Goal: Task Accomplishment & Management: Manage account settings

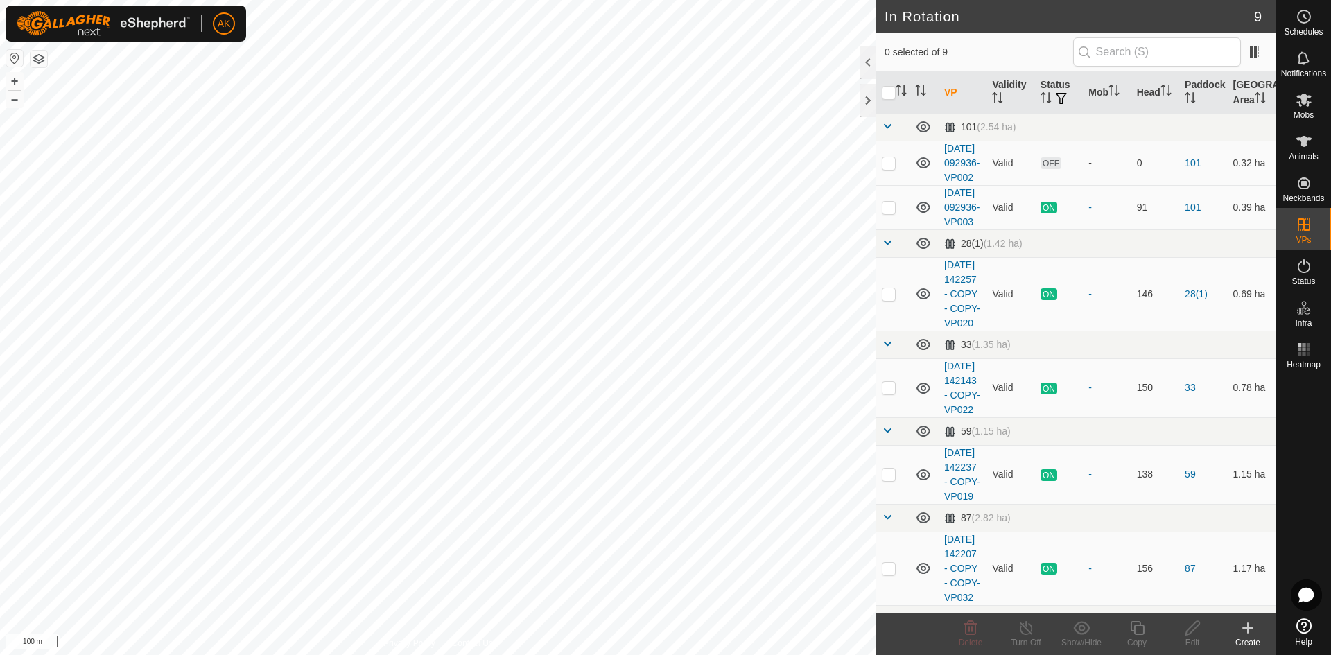
checkbox input "true"
click at [1251, 632] on icon at bounding box center [1247, 628] width 17 height 17
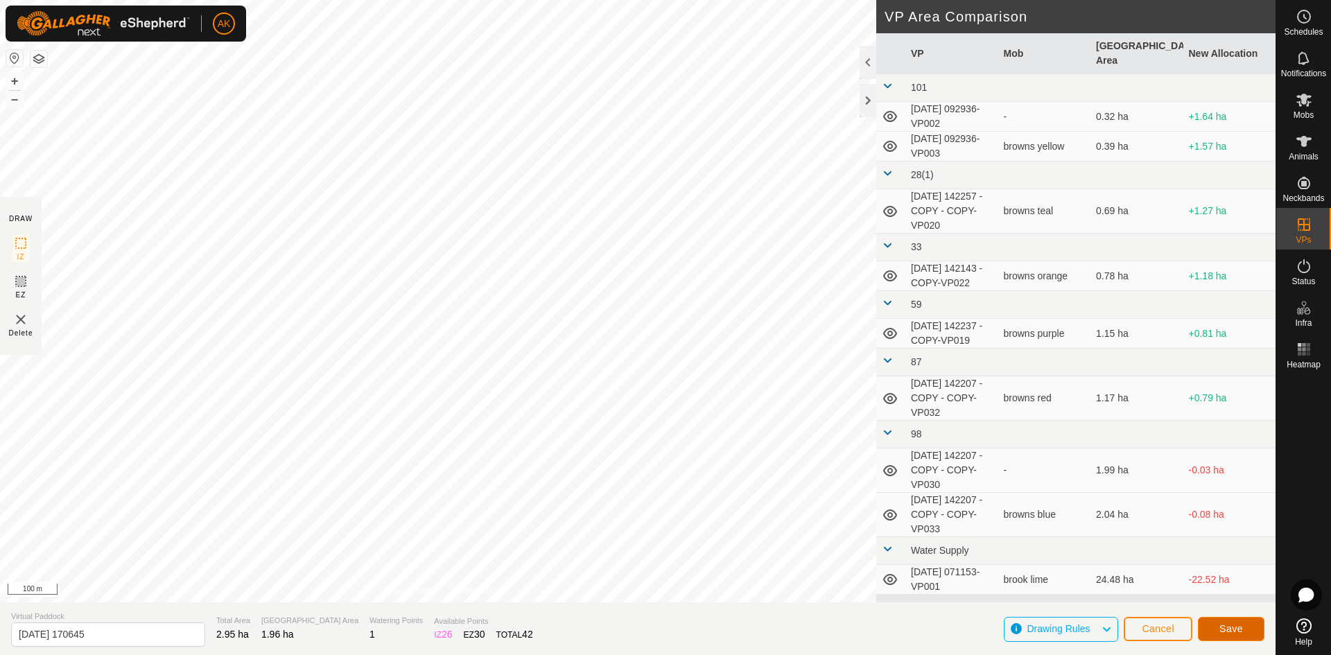
click at [1245, 632] on button "Save" at bounding box center [1231, 629] width 67 height 24
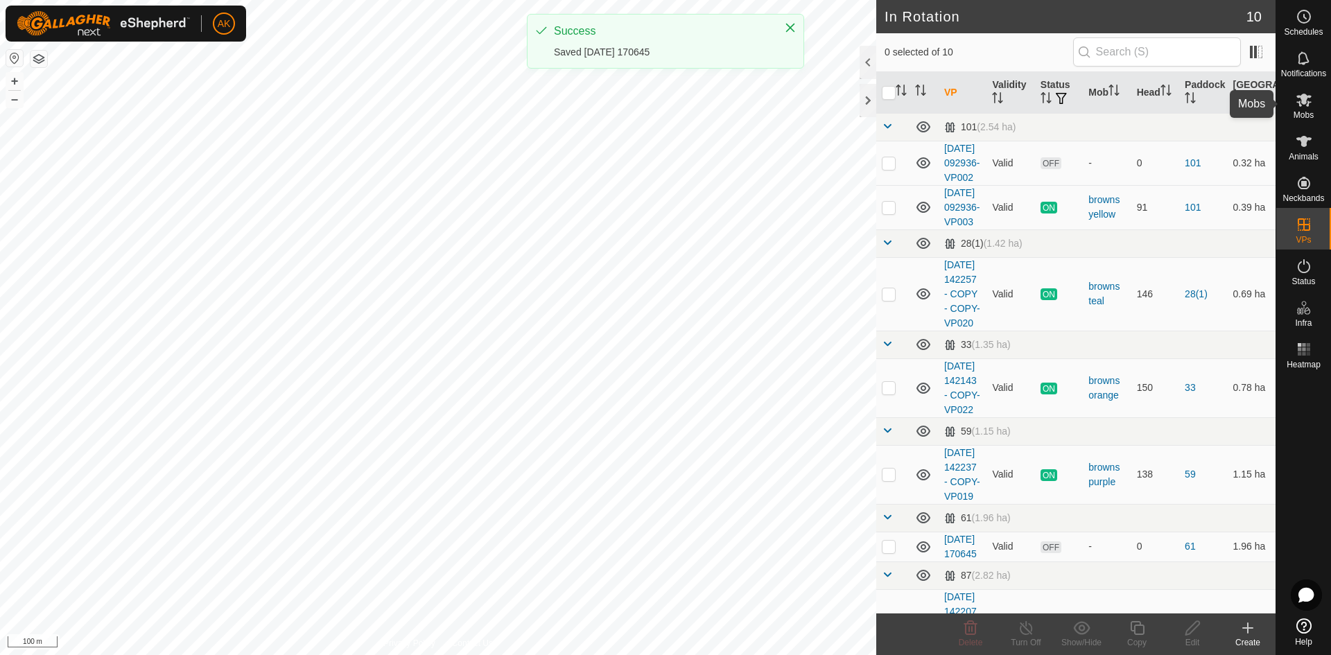
click at [1306, 109] on es-mob-svg-icon at bounding box center [1303, 100] width 25 height 22
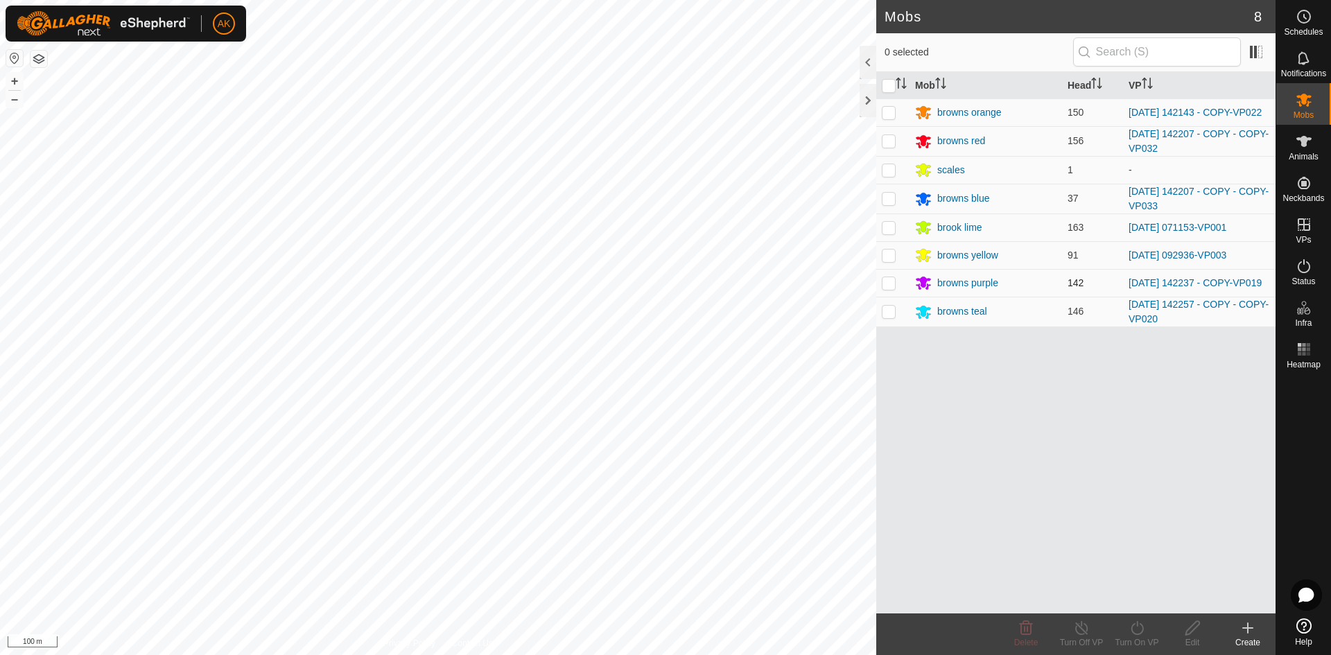
click at [896, 290] on td at bounding box center [892, 283] width 33 height 28
checkbox input "true"
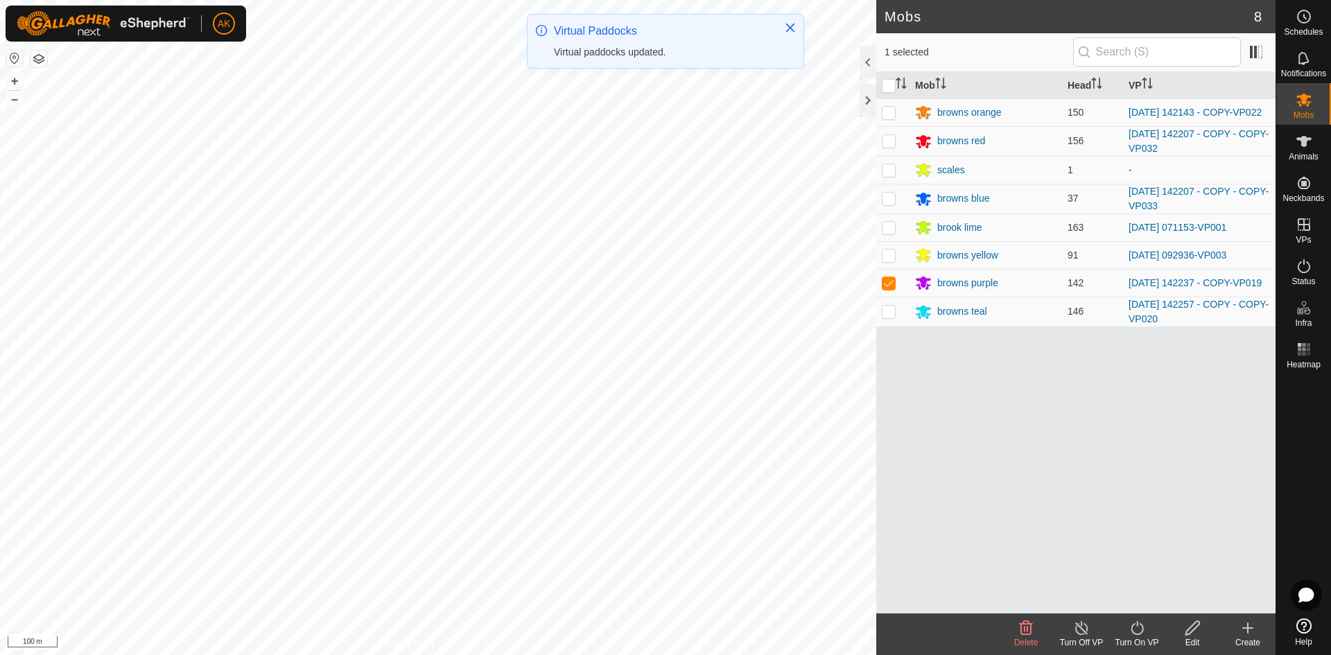
click at [1127, 632] on turn-on-svg-icon at bounding box center [1136, 628] width 55 height 17
click at [1119, 595] on link "Now" at bounding box center [1178, 598] width 137 height 28
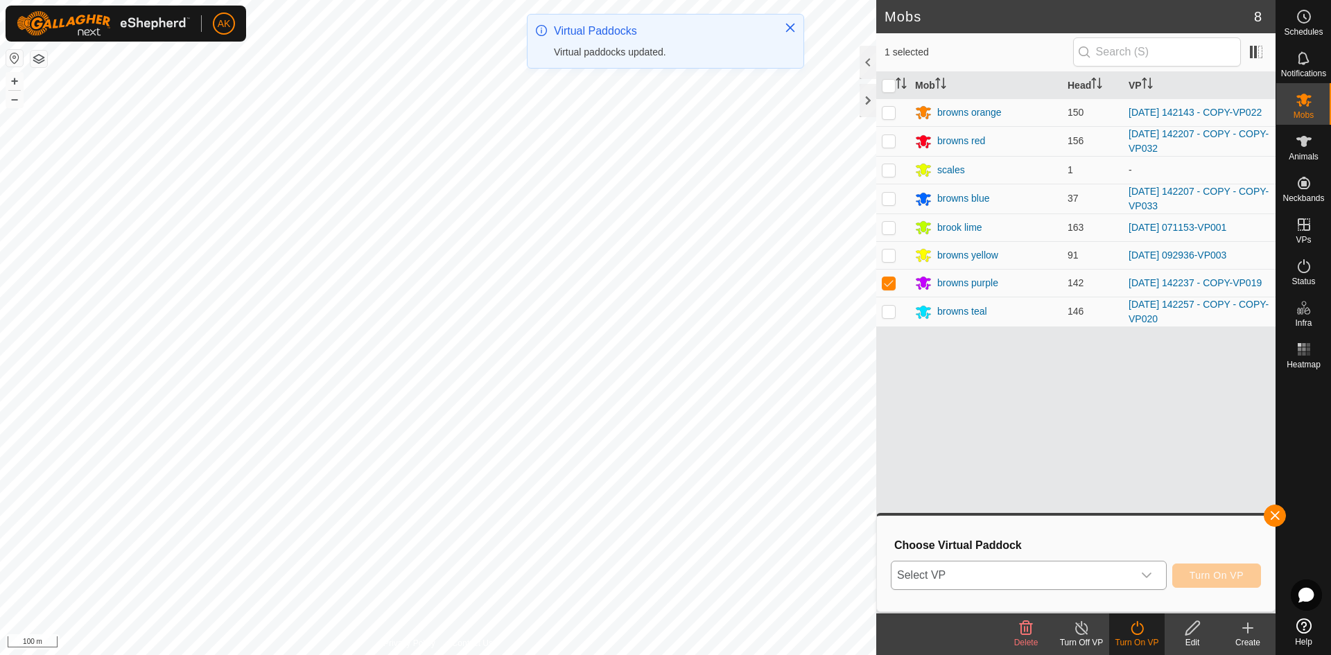
click at [1067, 568] on span "Select VP" at bounding box center [1011, 575] width 241 height 28
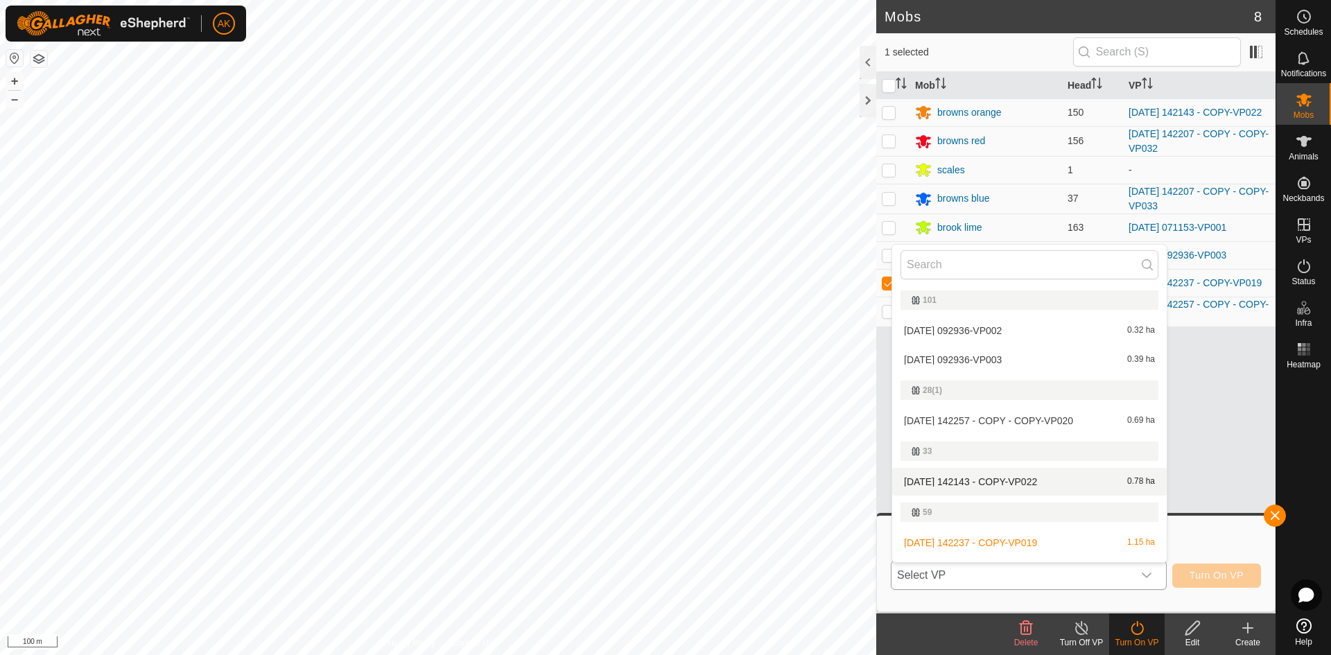
scroll to position [69, 0]
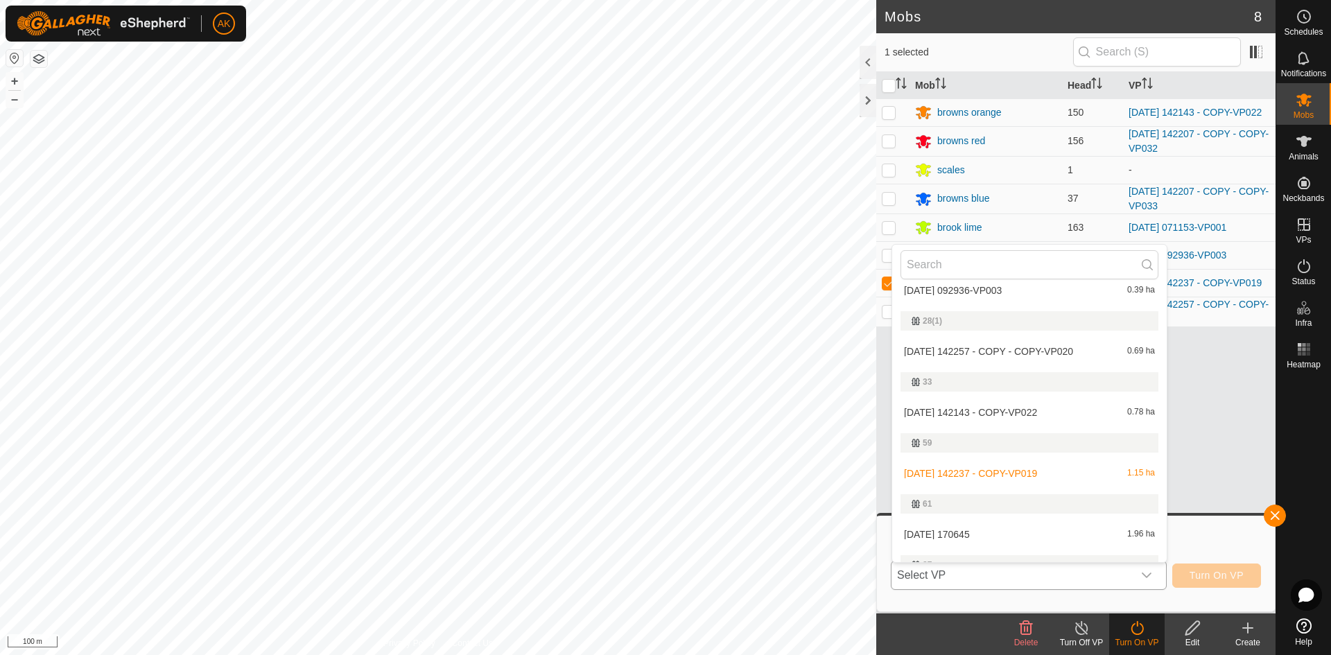
click at [950, 534] on li "[DATE] 170645 1.96 ha" at bounding box center [1029, 535] width 275 height 28
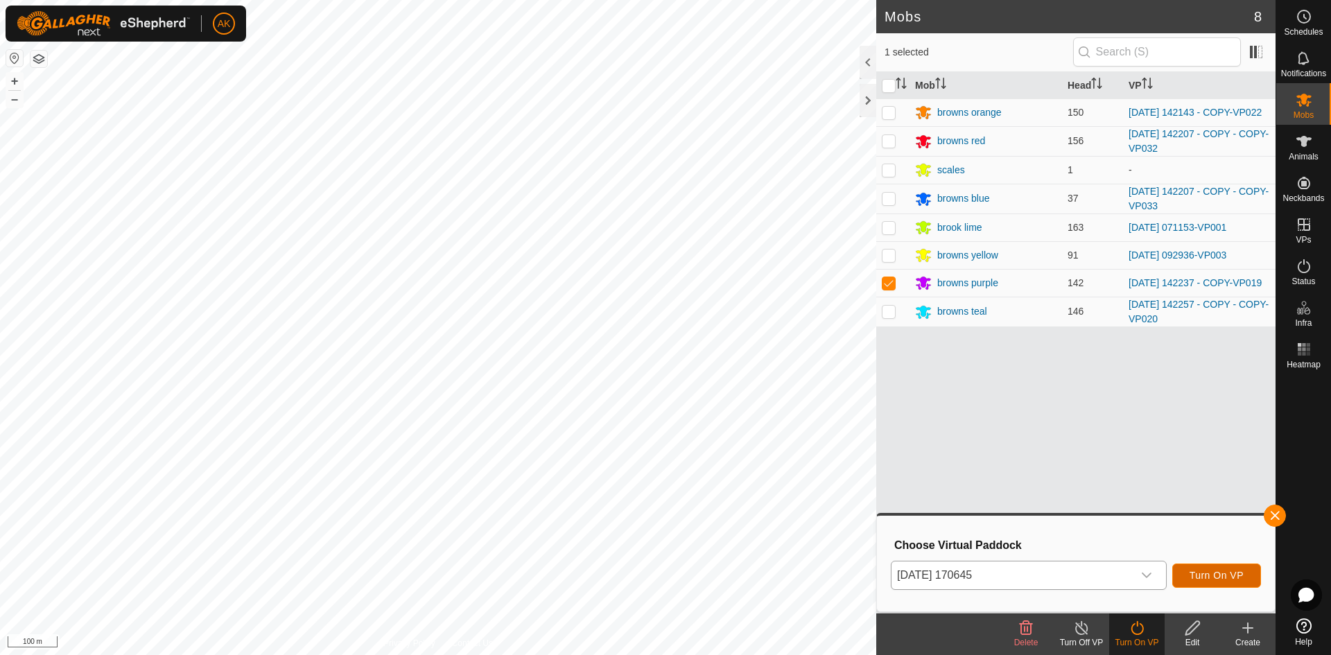
click at [1223, 582] on button "Turn On VP" at bounding box center [1216, 576] width 89 height 24
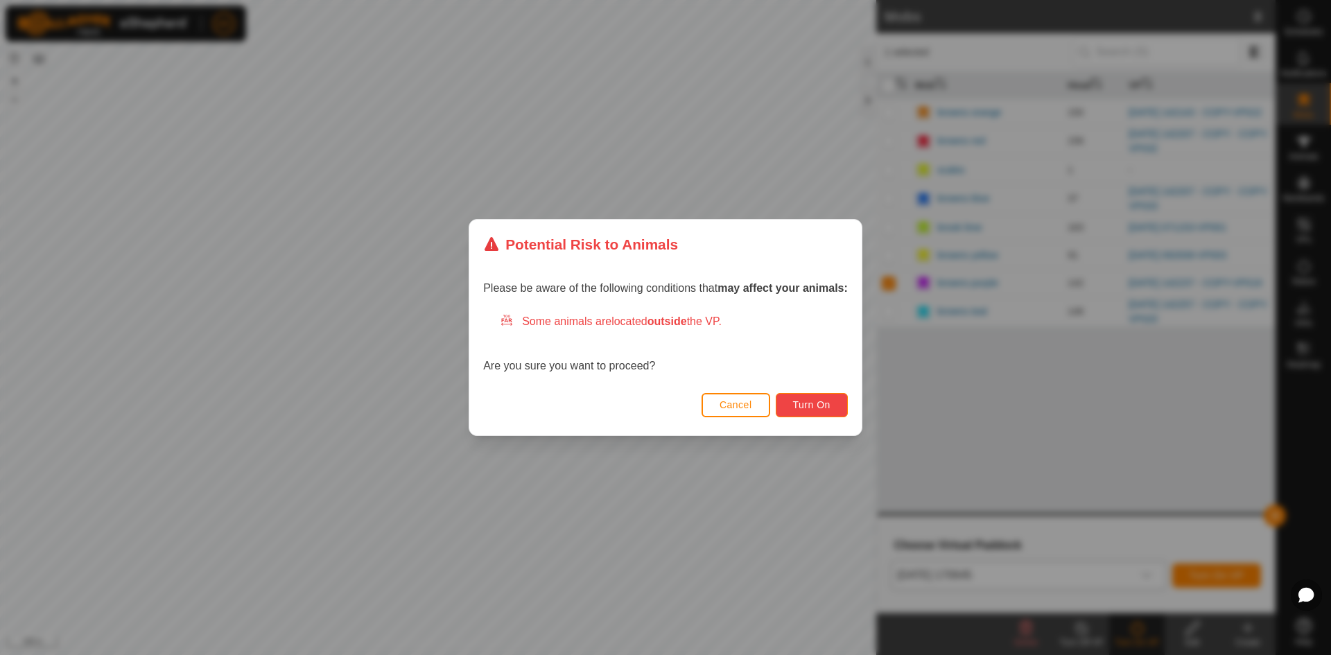
click at [826, 403] on span "Turn On" at bounding box center [811, 404] width 37 height 11
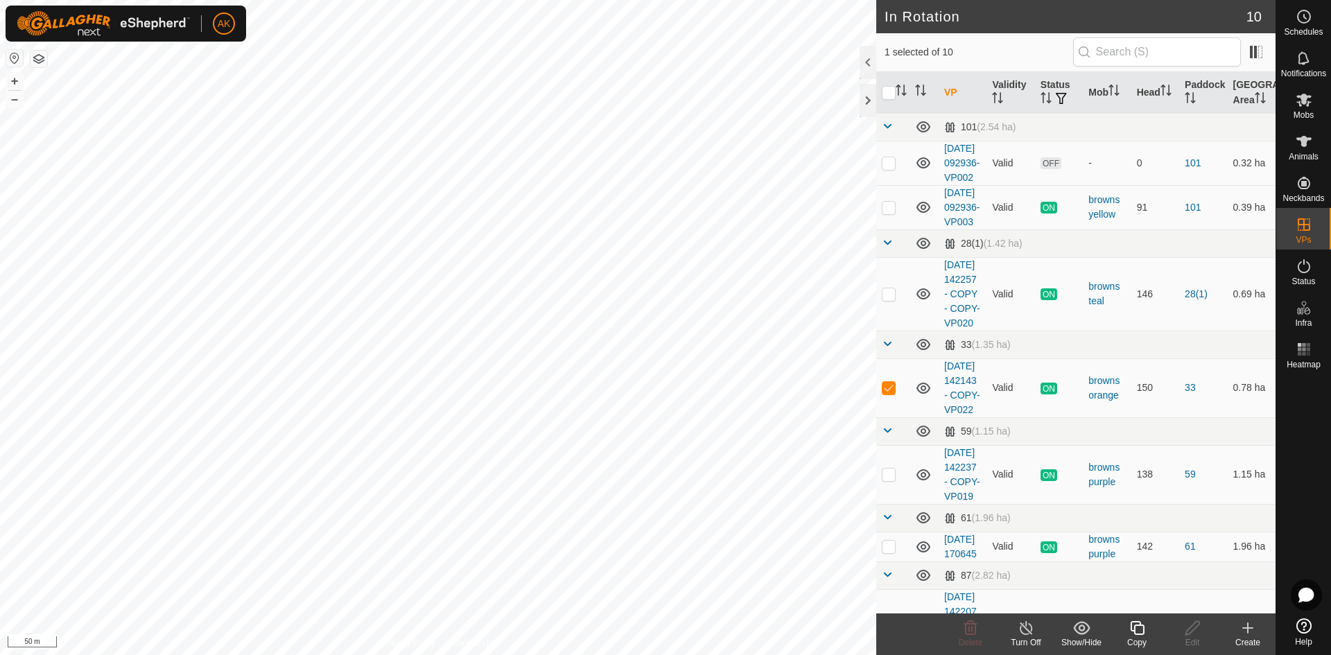
click at [1248, 628] on icon at bounding box center [1248, 628] width 10 height 0
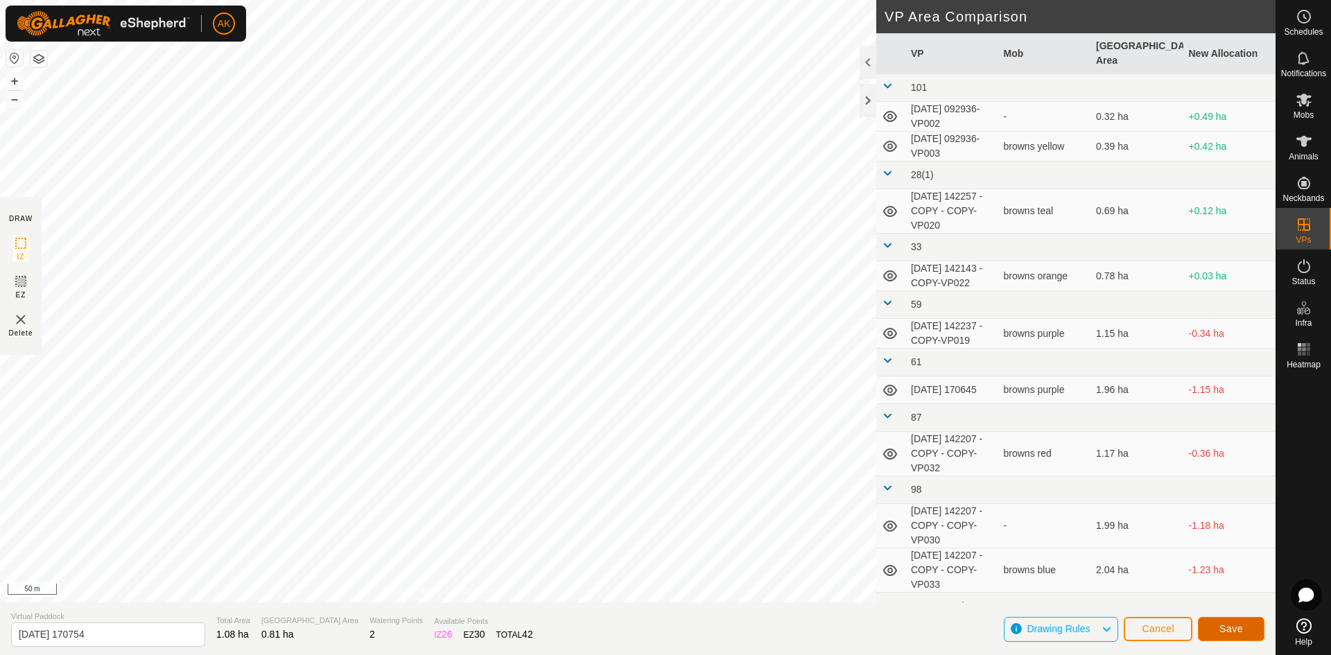
click at [1246, 631] on button "Save" at bounding box center [1231, 629] width 67 height 24
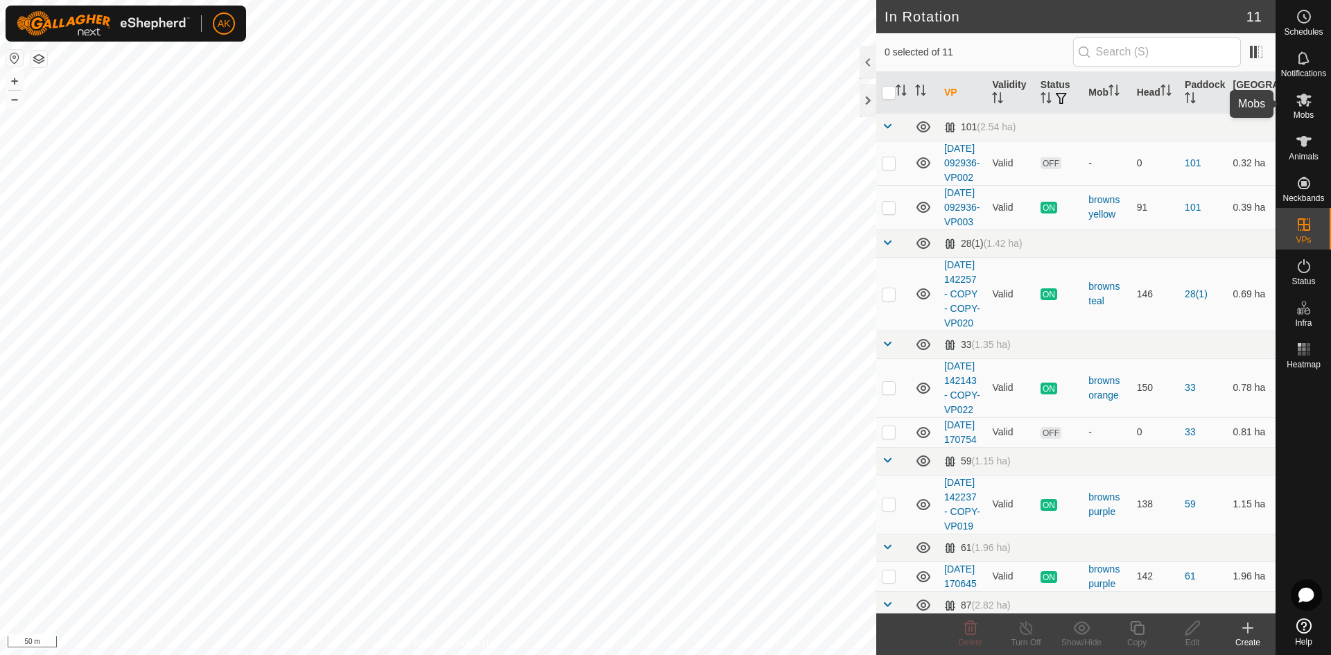
click at [1296, 108] on es-mob-svg-icon at bounding box center [1303, 100] width 25 height 22
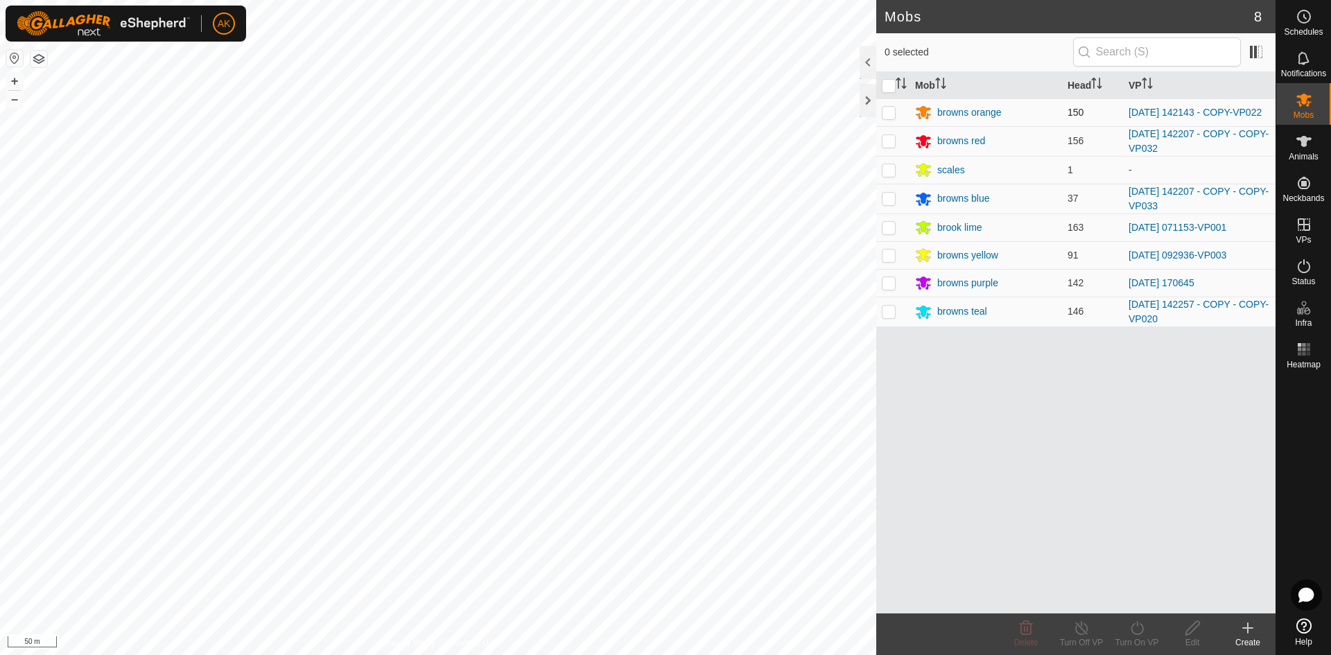
click at [889, 116] on p-checkbox at bounding box center [889, 112] width 14 height 11
checkbox input "true"
click at [1137, 632] on icon at bounding box center [1137, 628] width 17 height 17
click at [1124, 599] on link "Now" at bounding box center [1178, 598] width 137 height 28
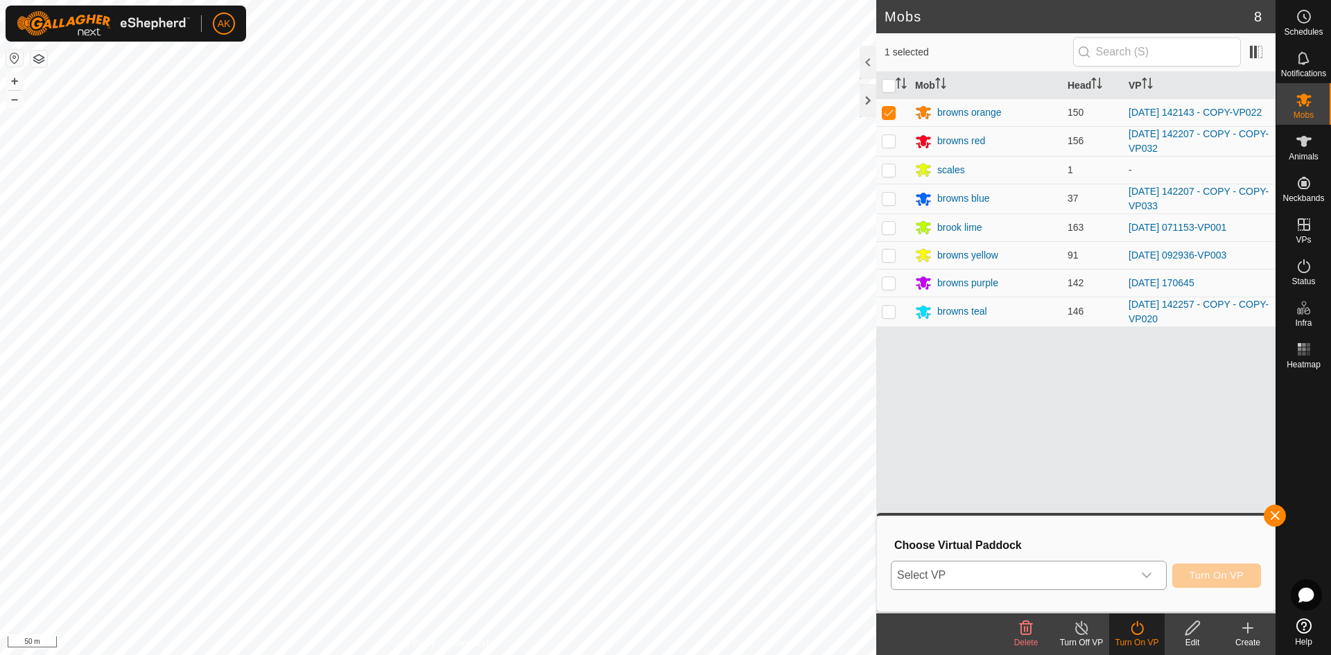
click at [939, 582] on span "Select VP" at bounding box center [1011, 575] width 241 height 28
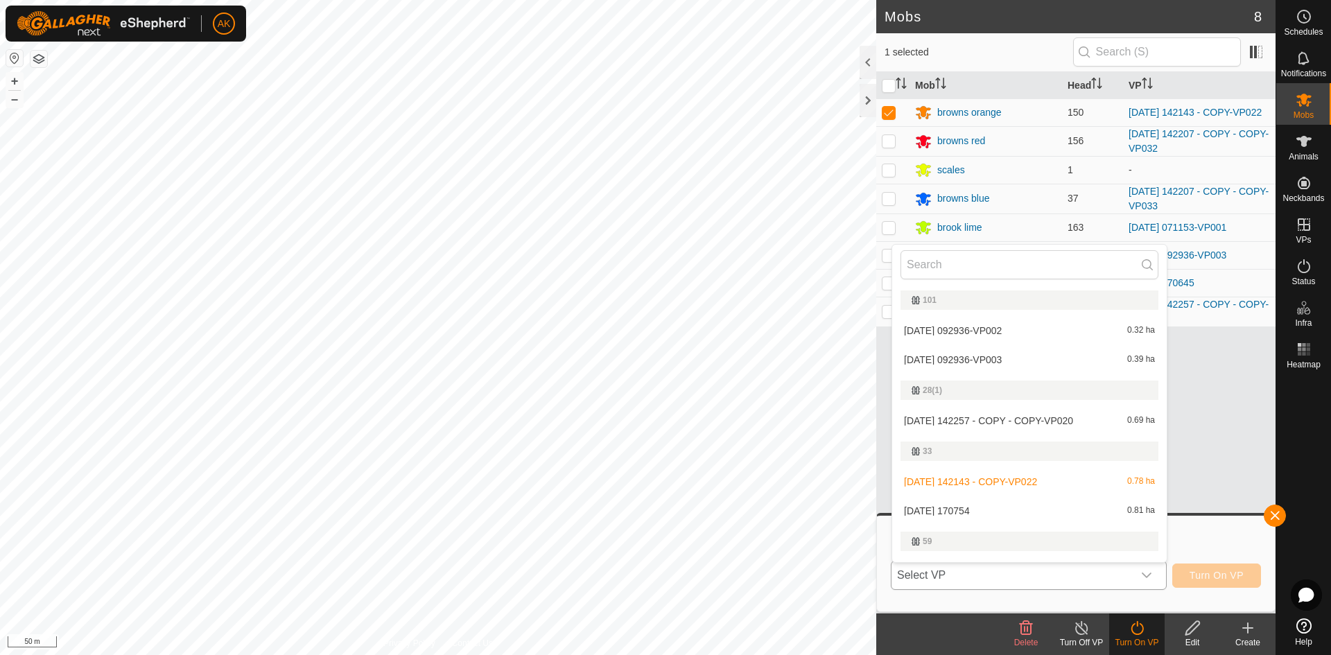
scroll to position [24, 0]
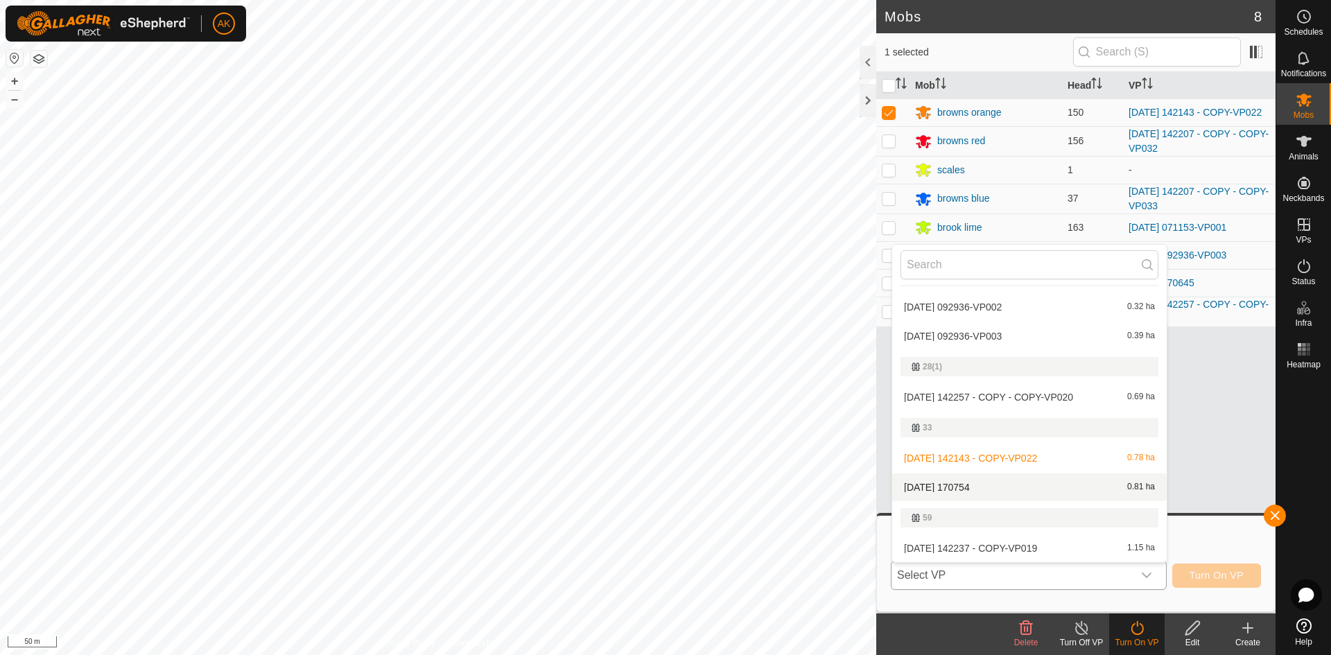
click at [946, 484] on li "[DATE] 170754 0.81 ha" at bounding box center [1029, 487] width 275 height 28
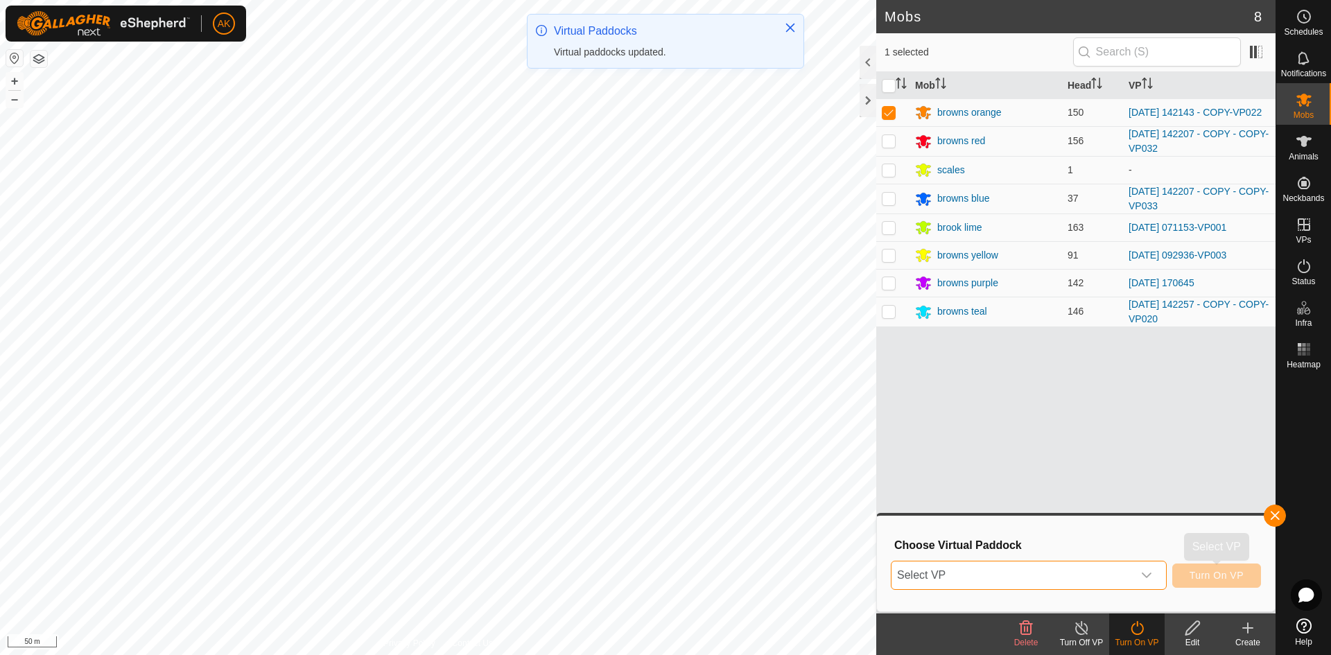
click at [1208, 582] on button "Turn On VP" at bounding box center [1216, 576] width 89 height 24
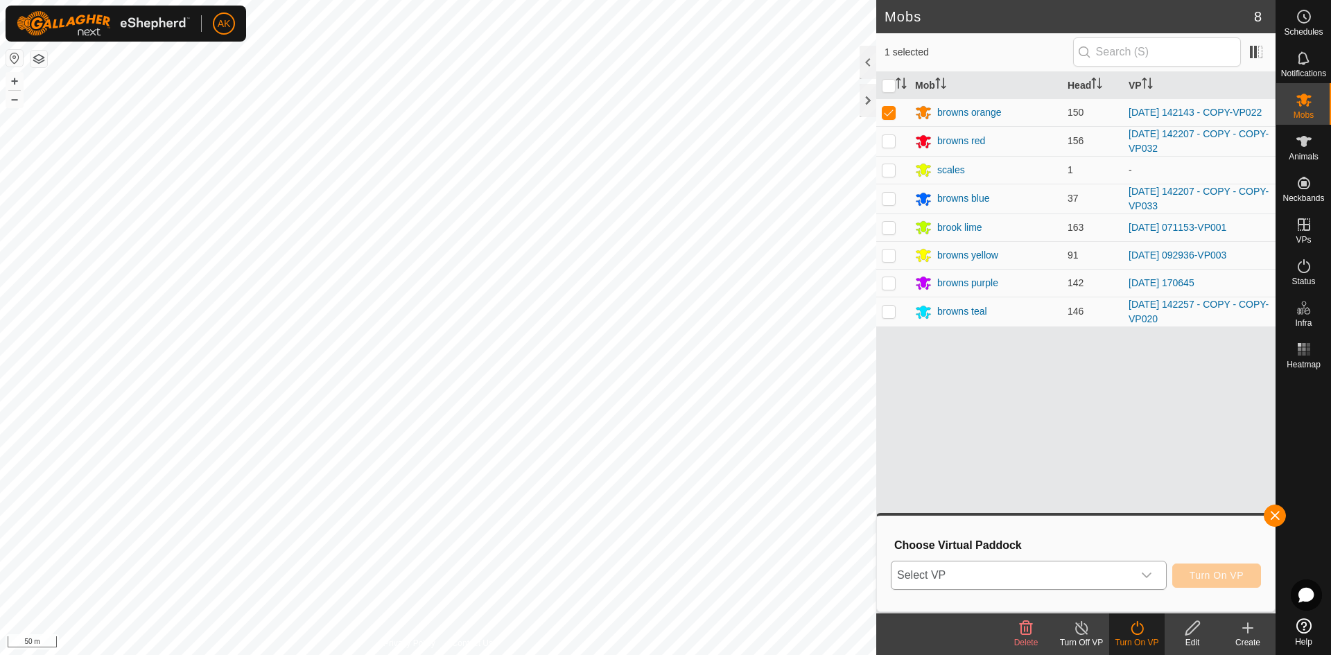
click at [1143, 574] on icon "dropdown trigger" at bounding box center [1147, 576] width 10 height 6
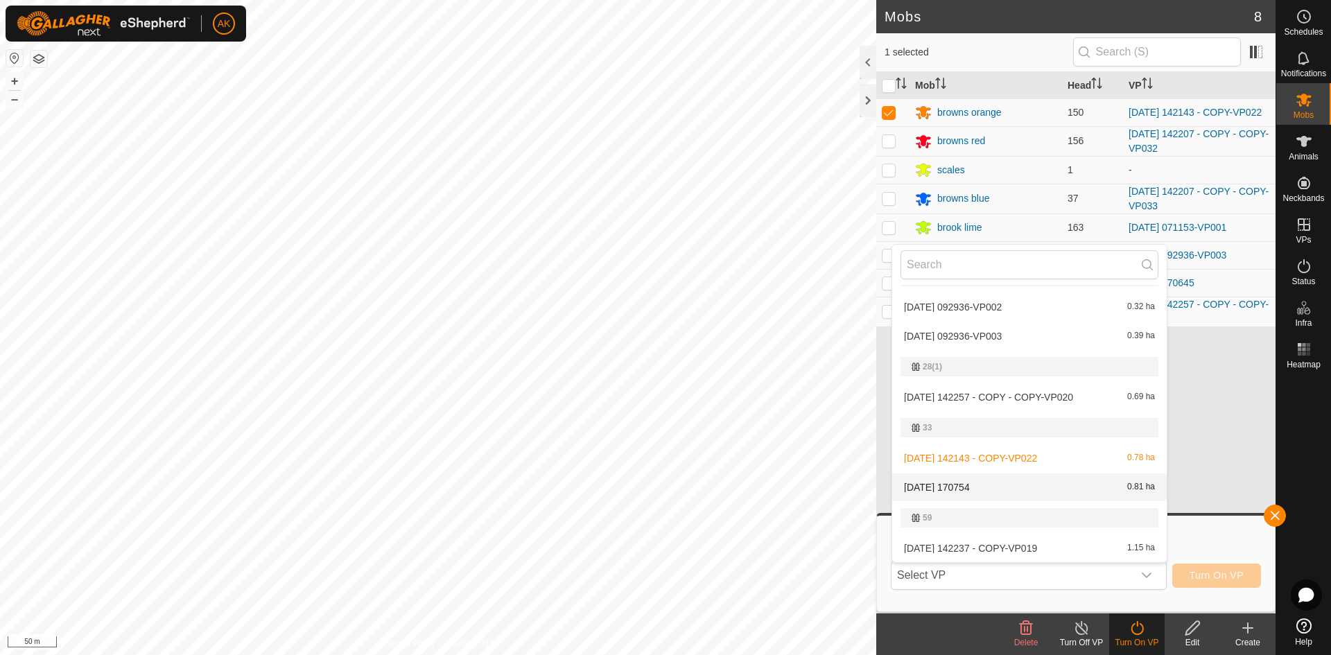
click at [948, 489] on li "[DATE] 170754 0.81 ha" at bounding box center [1029, 487] width 275 height 28
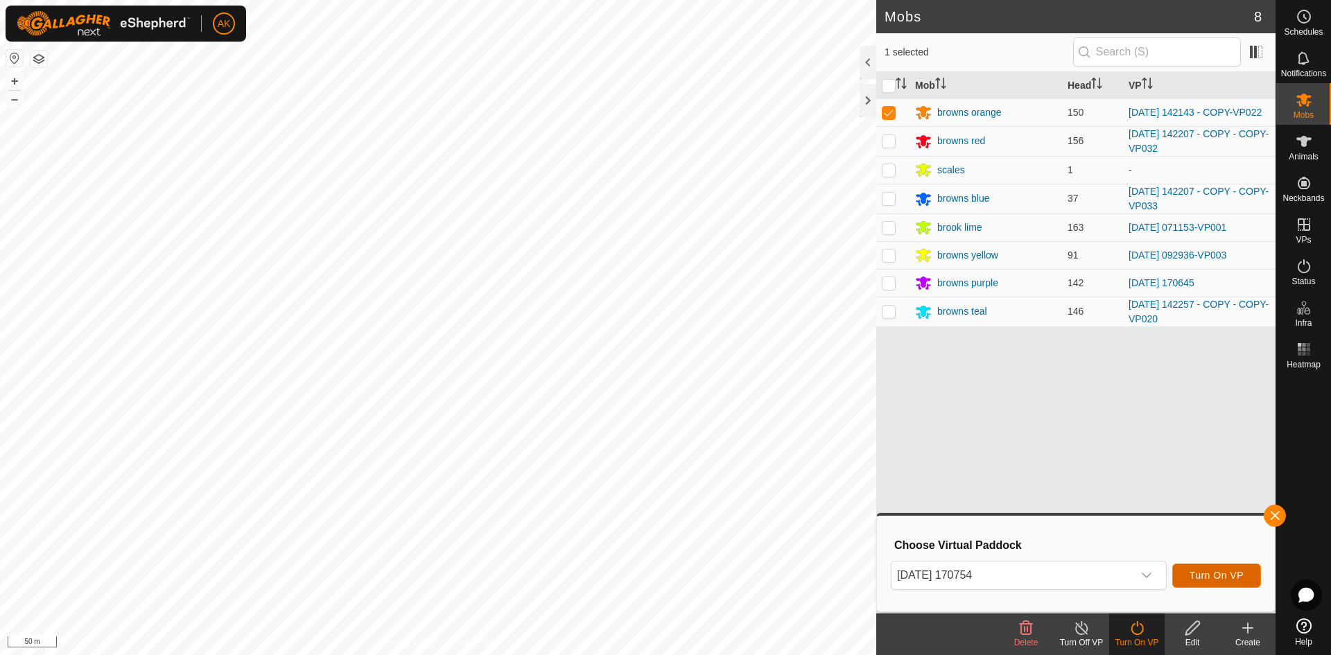
click at [1202, 575] on span "Turn On VP" at bounding box center [1217, 575] width 54 height 11
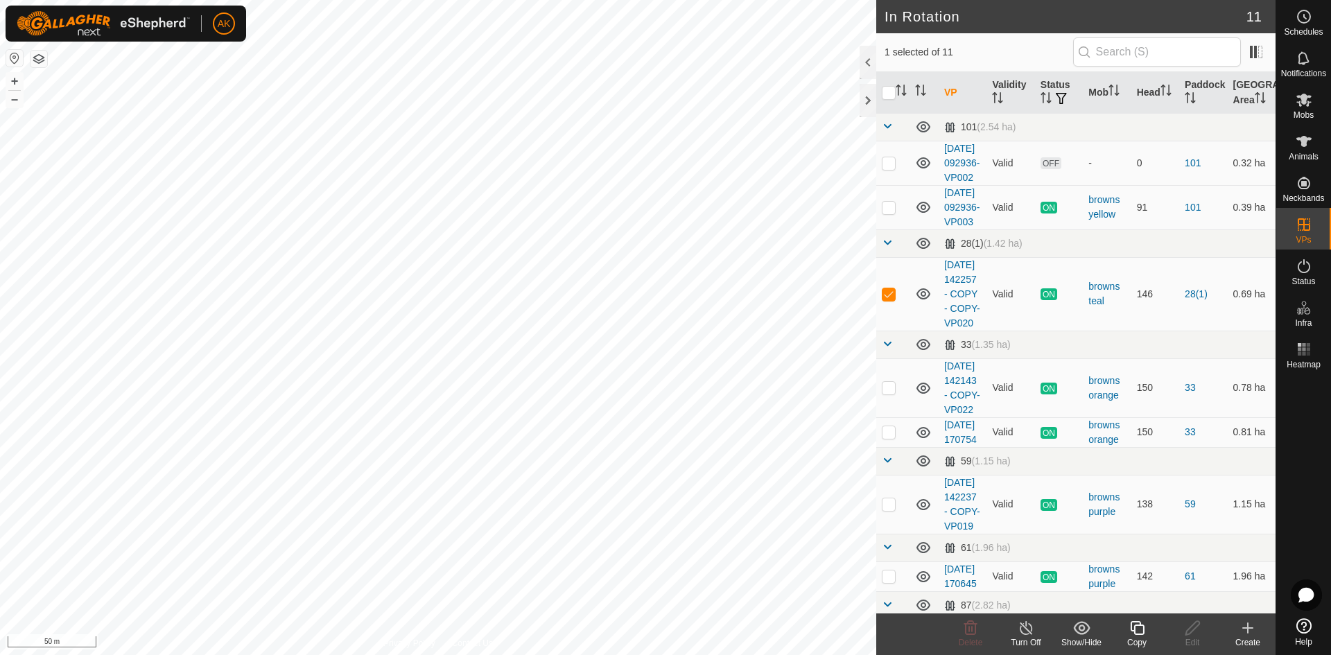
click at [1249, 628] on icon at bounding box center [1248, 628] width 10 height 0
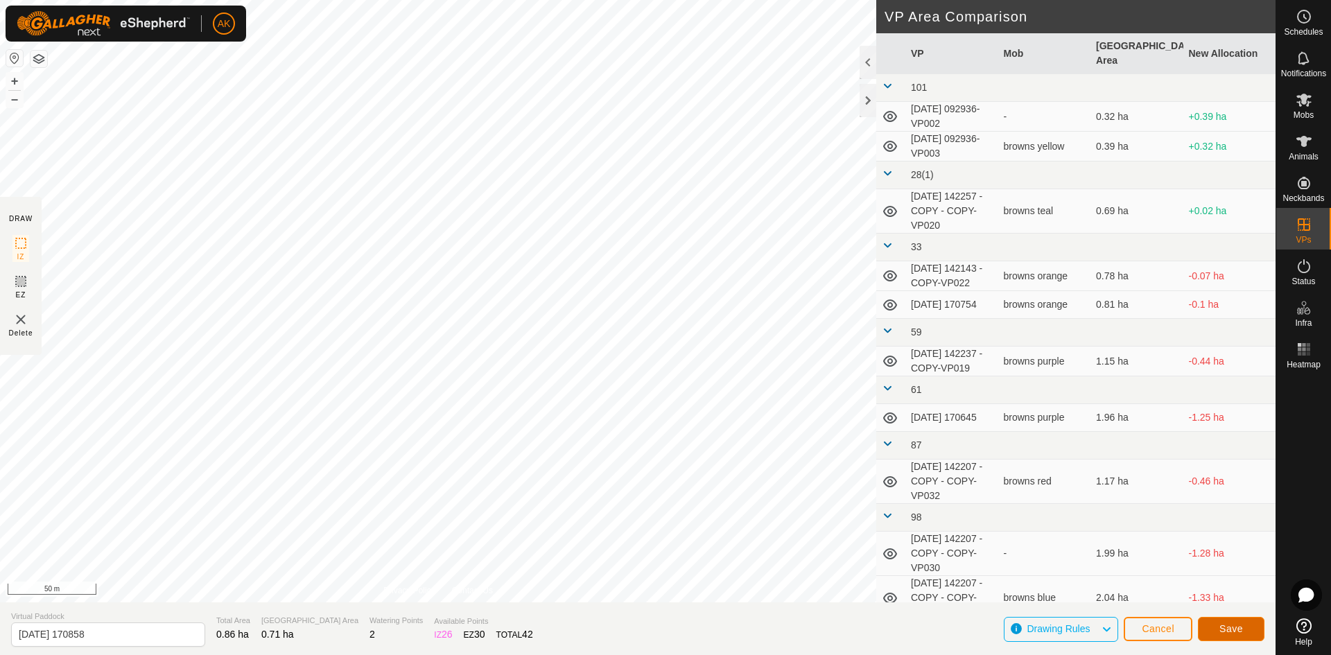
click at [1236, 628] on span "Save" at bounding box center [1231, 628] width 24 height 11
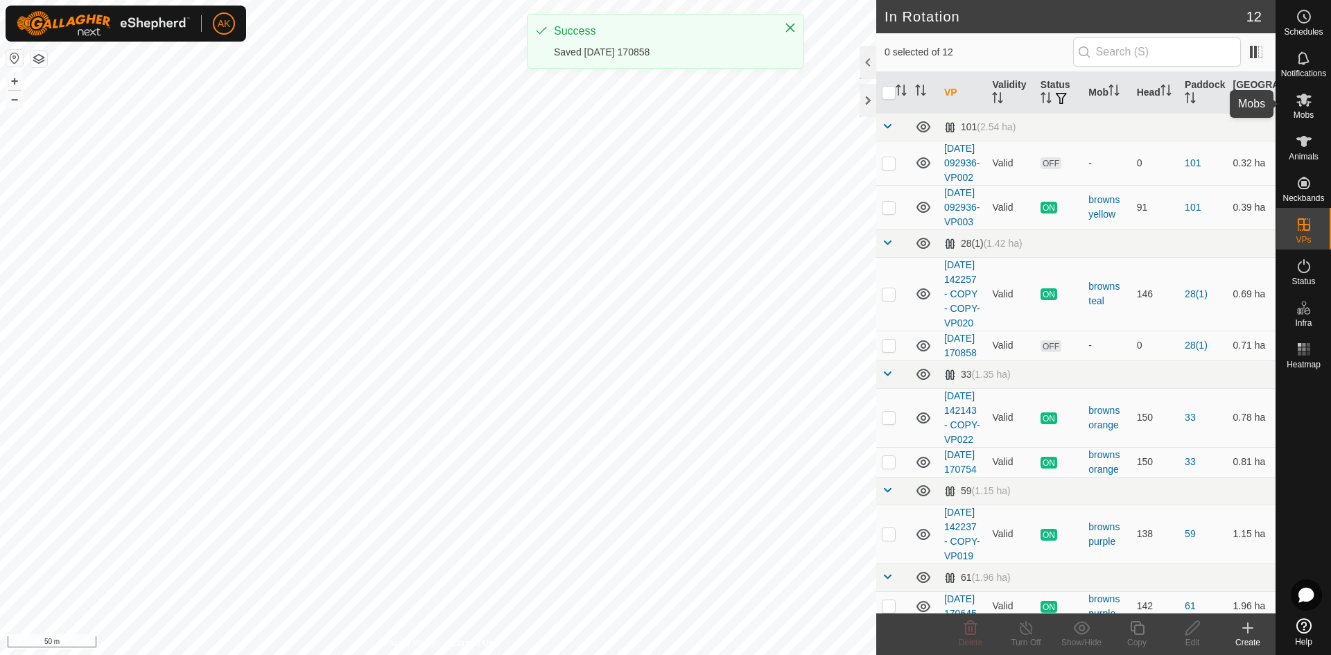
click at [1305, 107] on icon at bounding box center [1304, 100] width 17 height 17
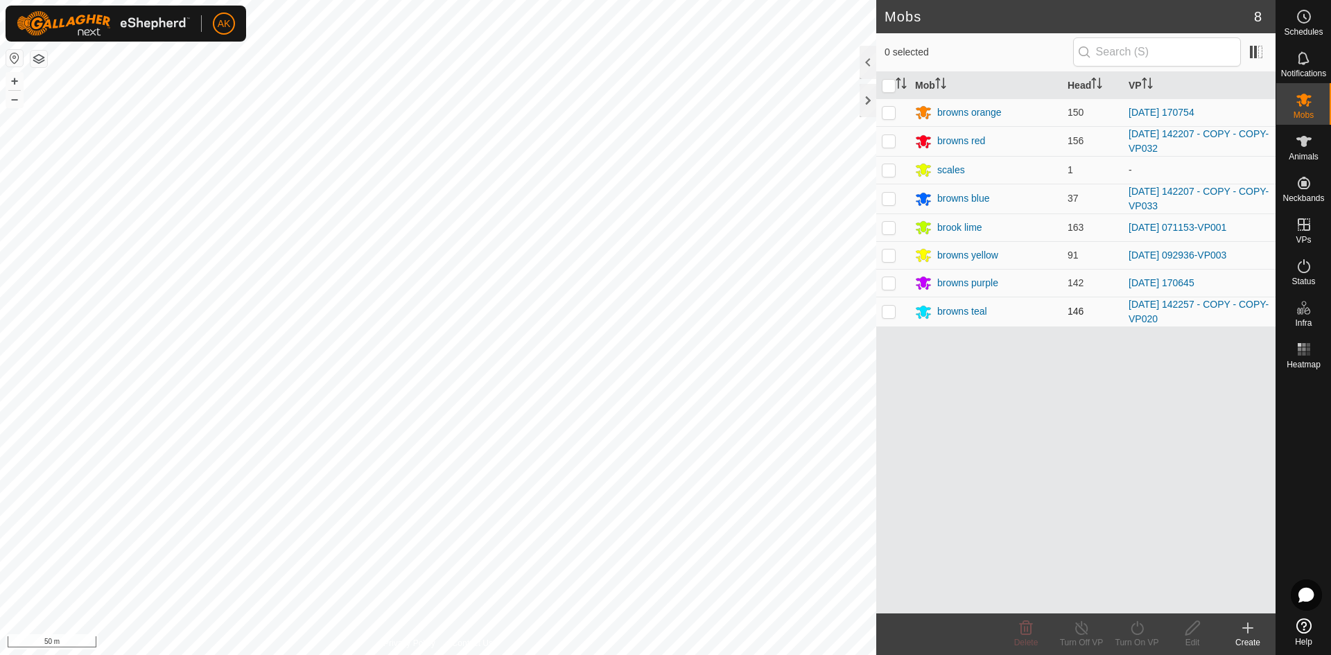
click at [890, 316] on p-checkbox at bounding box center [889, 311] width 14 height 11
checkbox input "true"
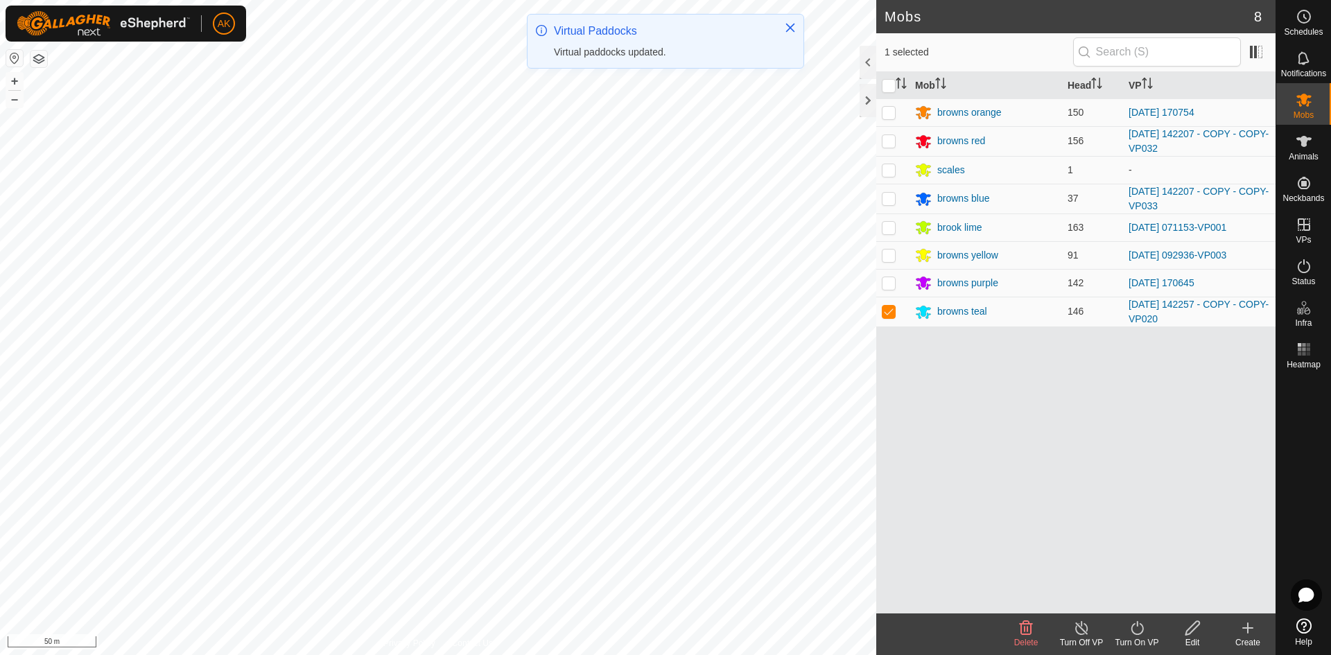
click at [1130, 627] on icon at bounding box center [1137, 628] width 17 height 17
click at [1120, 600] on link "Now" at bounding box center [1178, 598] width 137 height 28
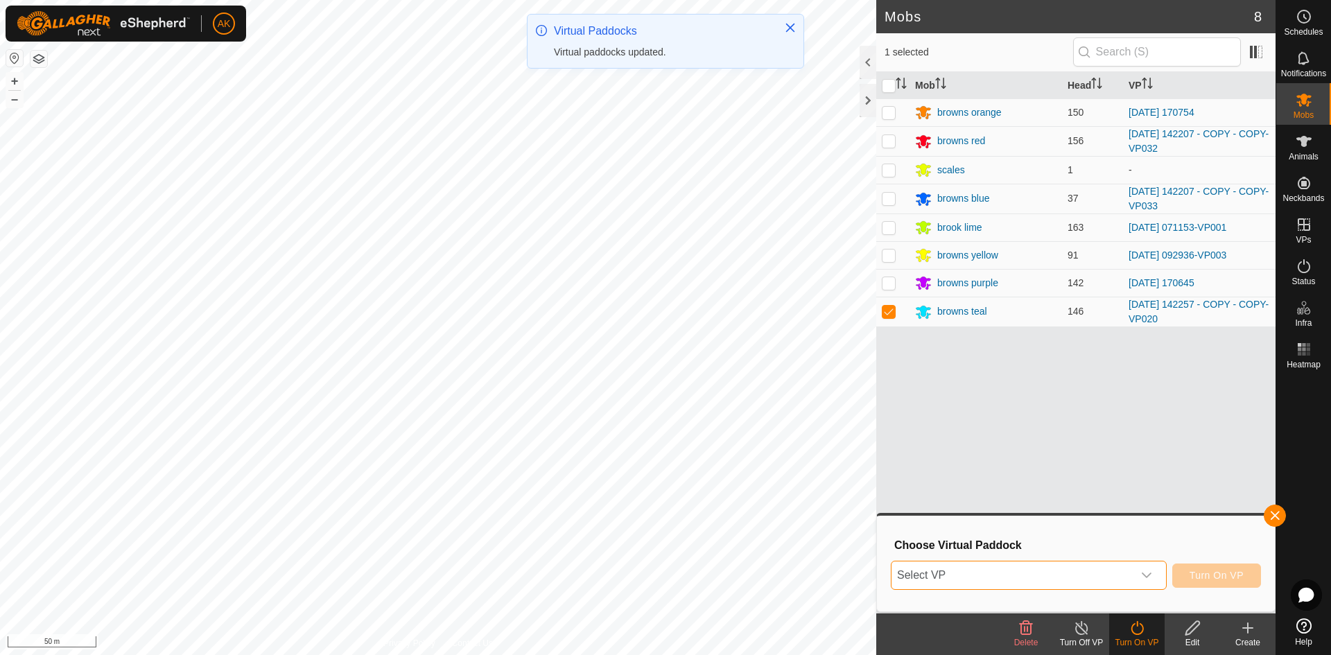
click at [1108, 581] on span "Select VP" at bounding box center [1011, 575] width 241 height 28
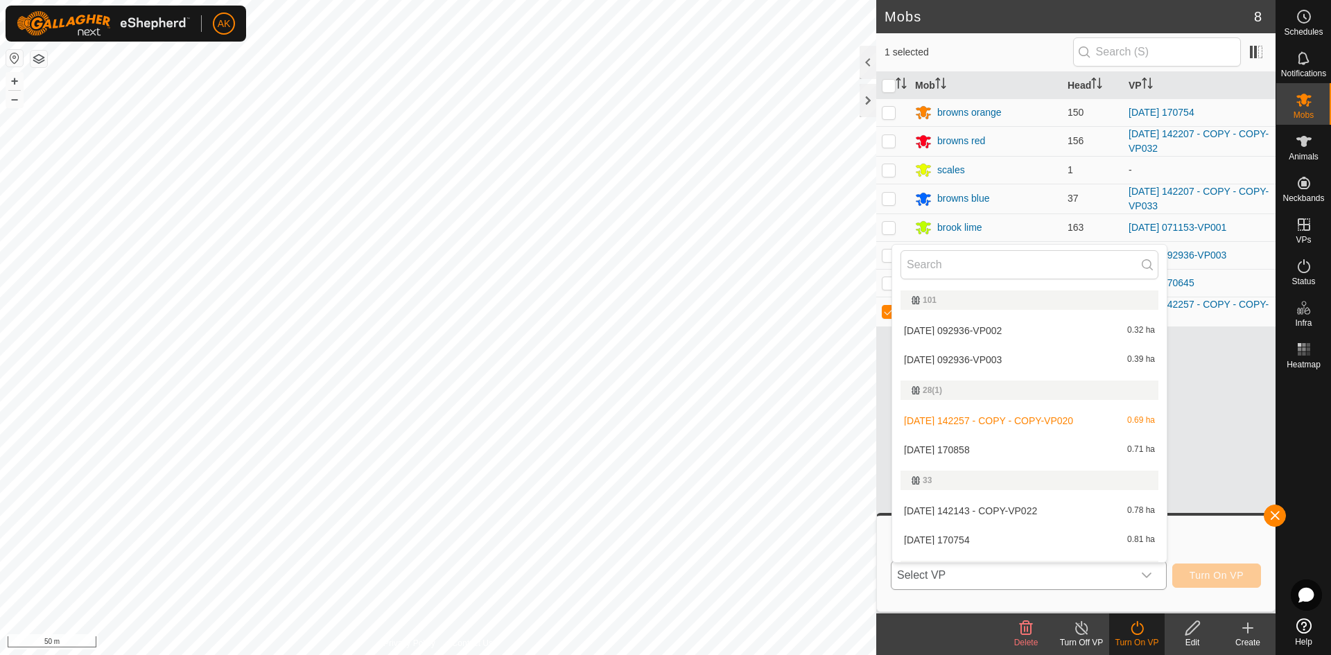
click at [980, 449] on li "[DATE] 170858 0.71 ha" at bounding box center [1029, 450] width 275 height 28
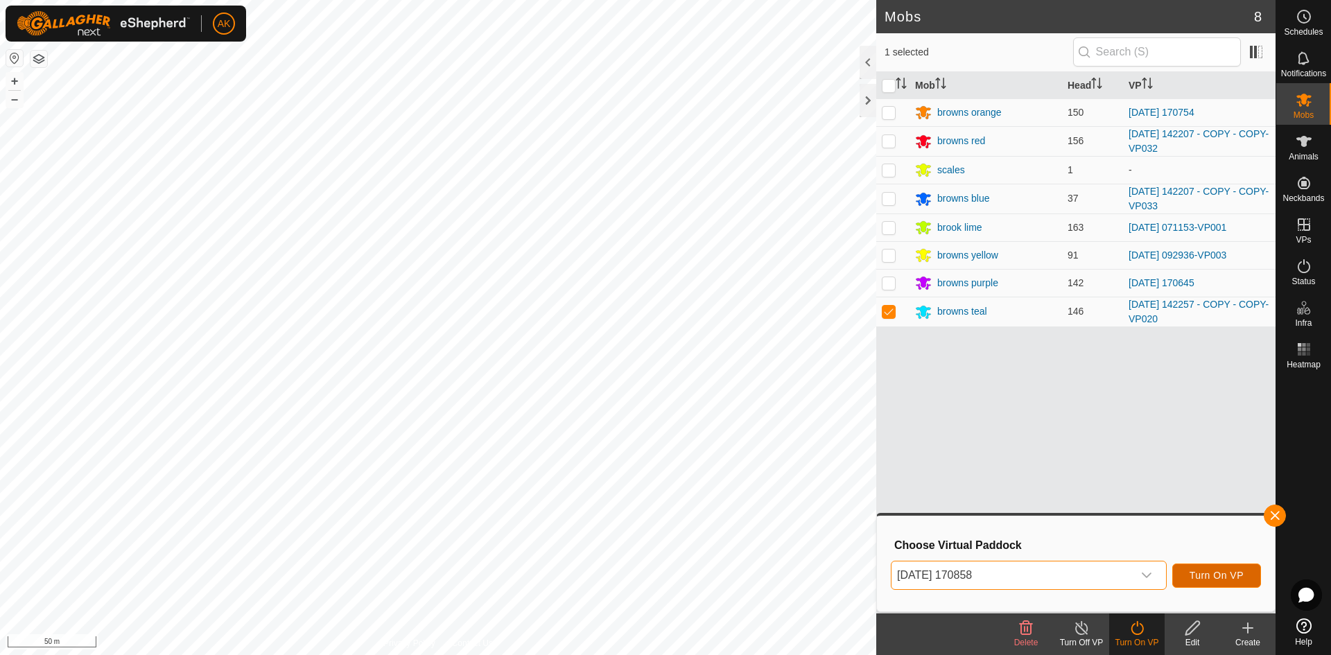
click at [1208, 578] on span "Turn On VP" at bounding box center [1217, 575] width 54 height 11
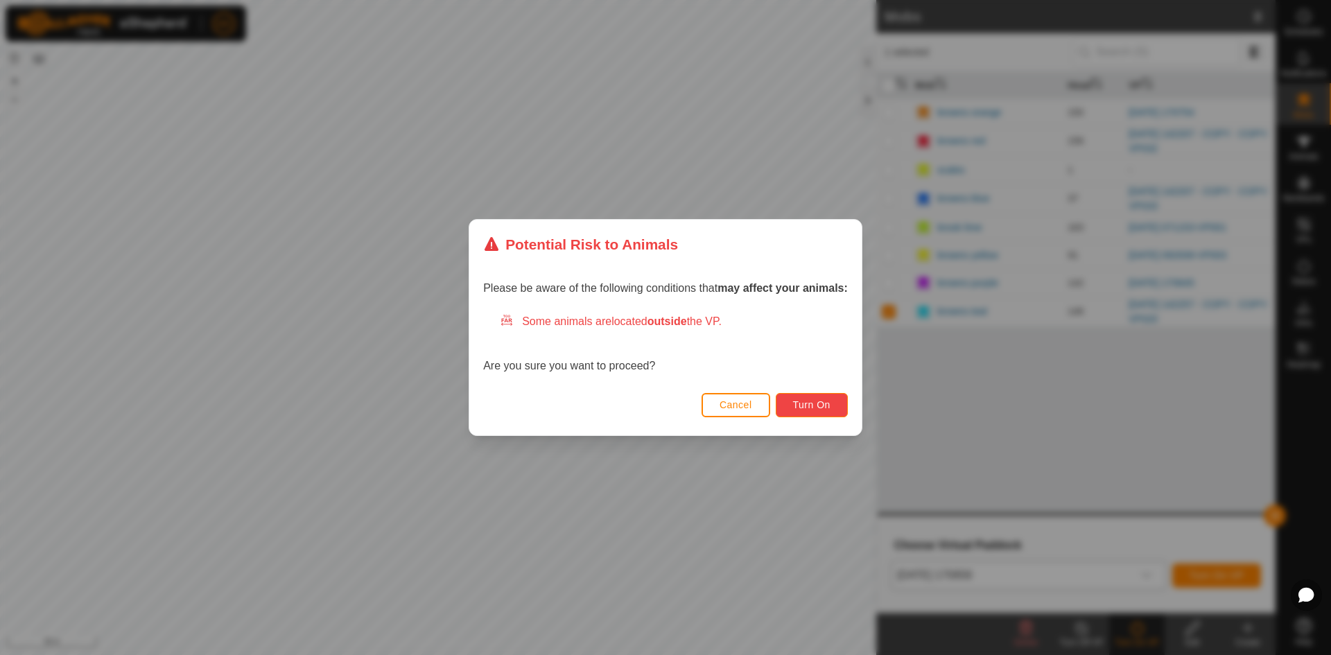
click at [843, 405] on button "Turn On" at bounding box center [812, 405] width 72 height 24
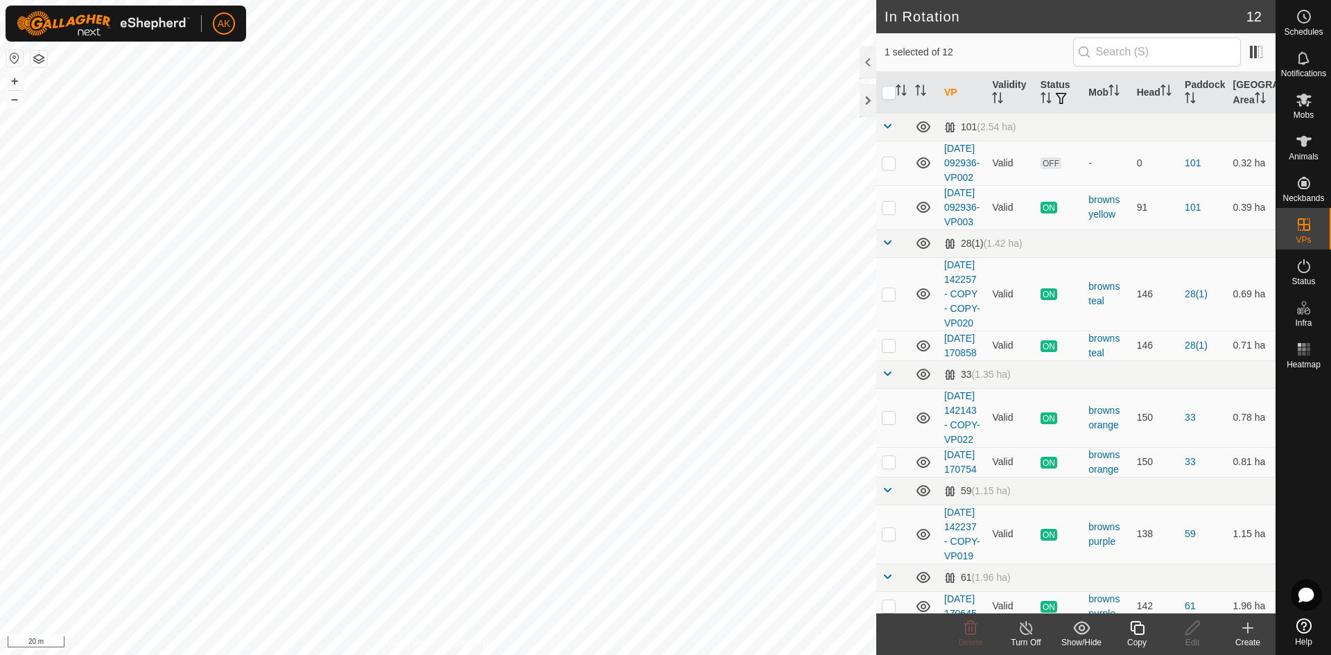
checkbox input "true"
checkbox input "false"
click at [974, 633] on icon at bounding box center [970, 628] width 17 height 17
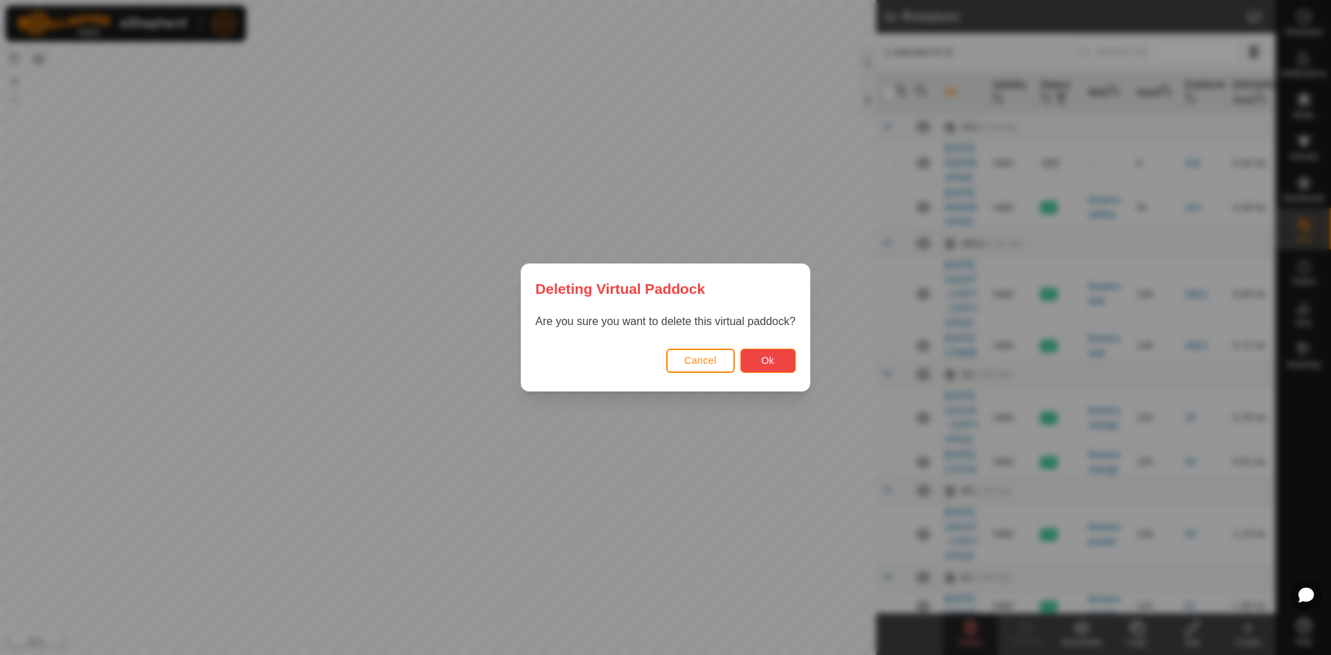
click at [768, 353] on button "Ok" at bounding box center [767, 361] width 55 height 24
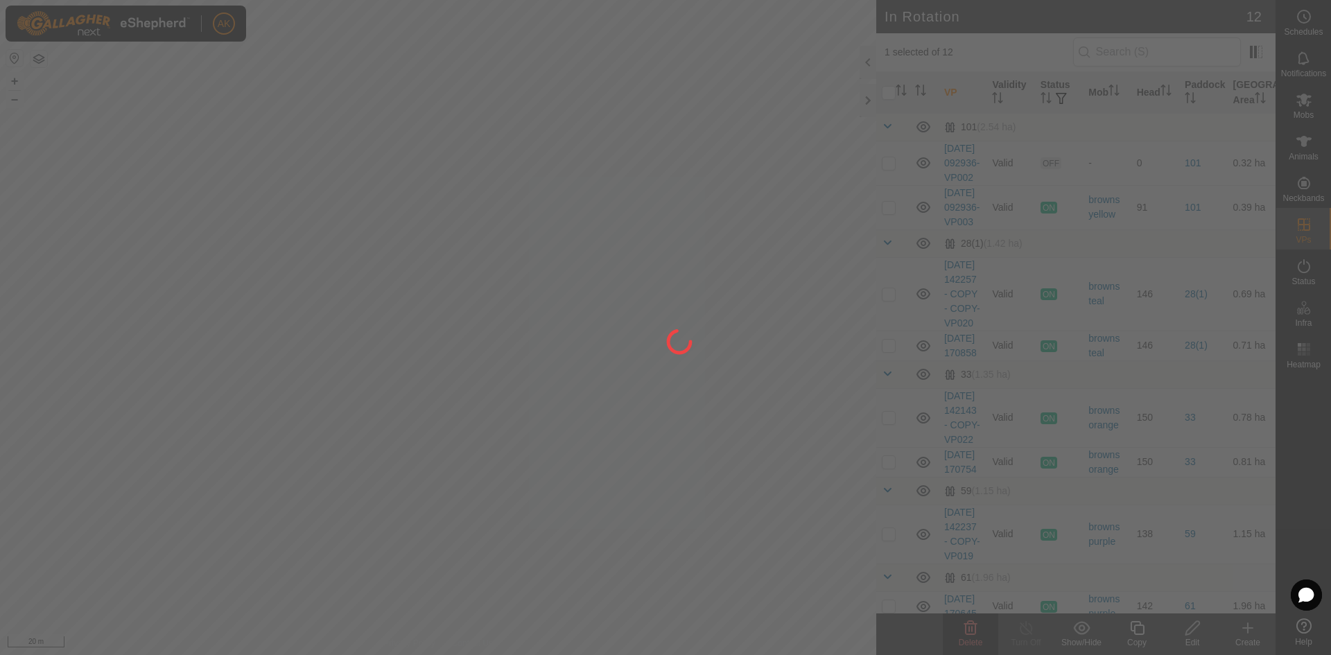
checkbox input "false"
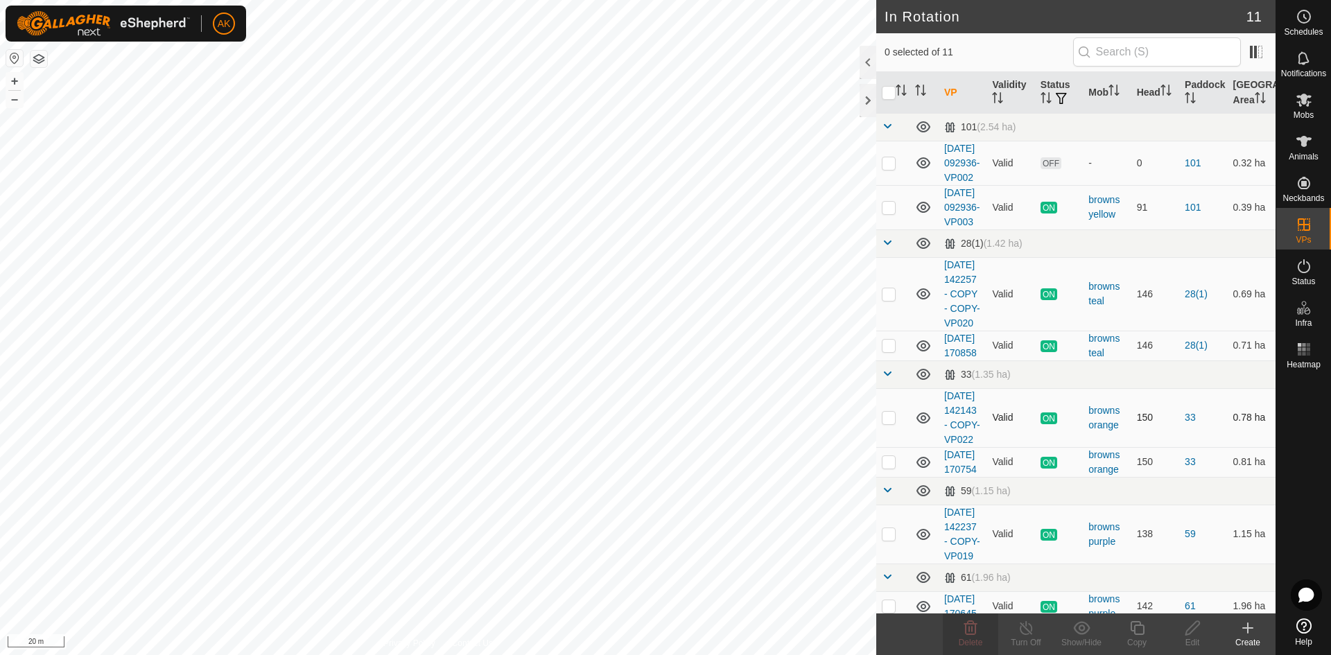
checkbox input "true"
click at [1135, 629] on icon at bounding box center [1137, 628] width 17 height 17
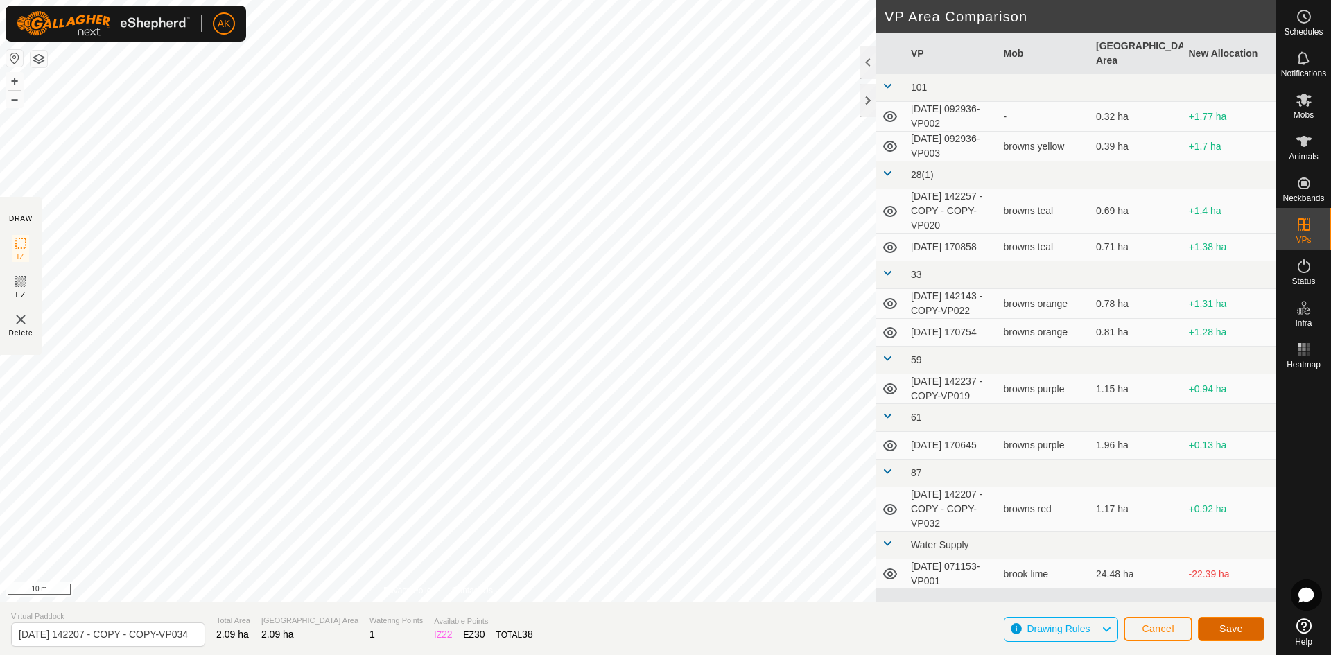
click at [1247, 630] on button "Save" at bounding box center [1231, 629] width 67 height 24
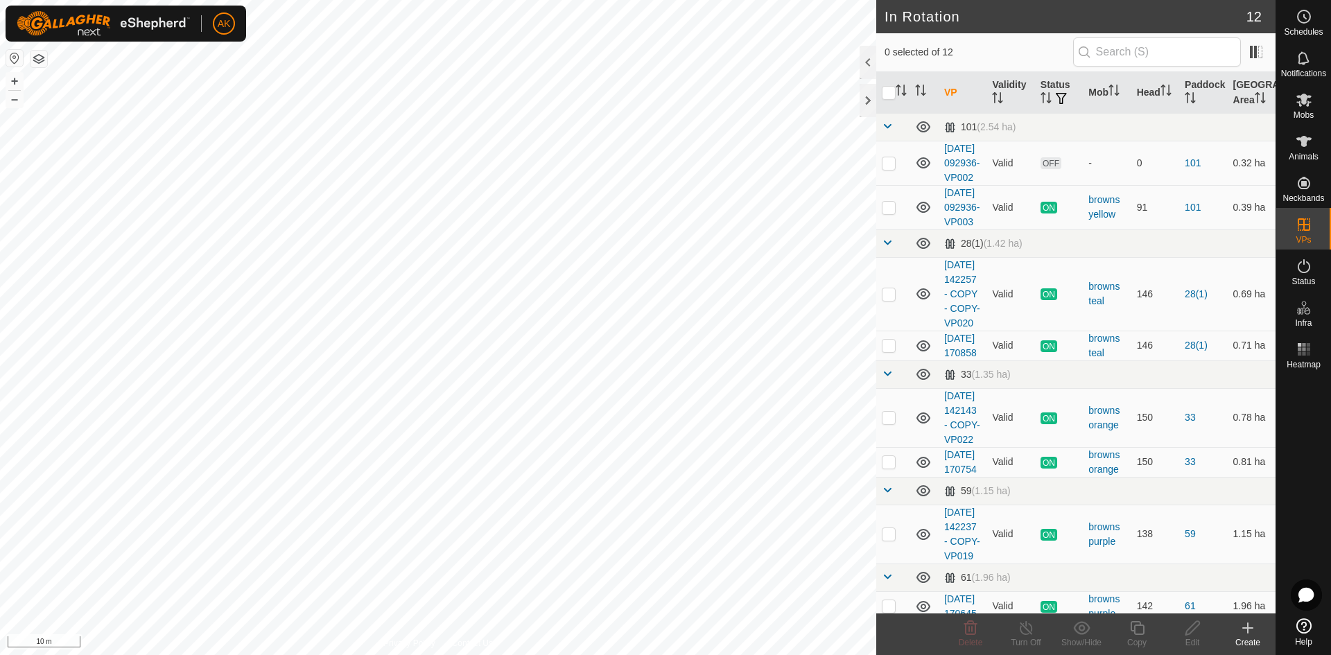
checkbox input "true"
checkbox input "false"
click at [974, 632] on icon at bounding box center [970, 628] width 17 height 17
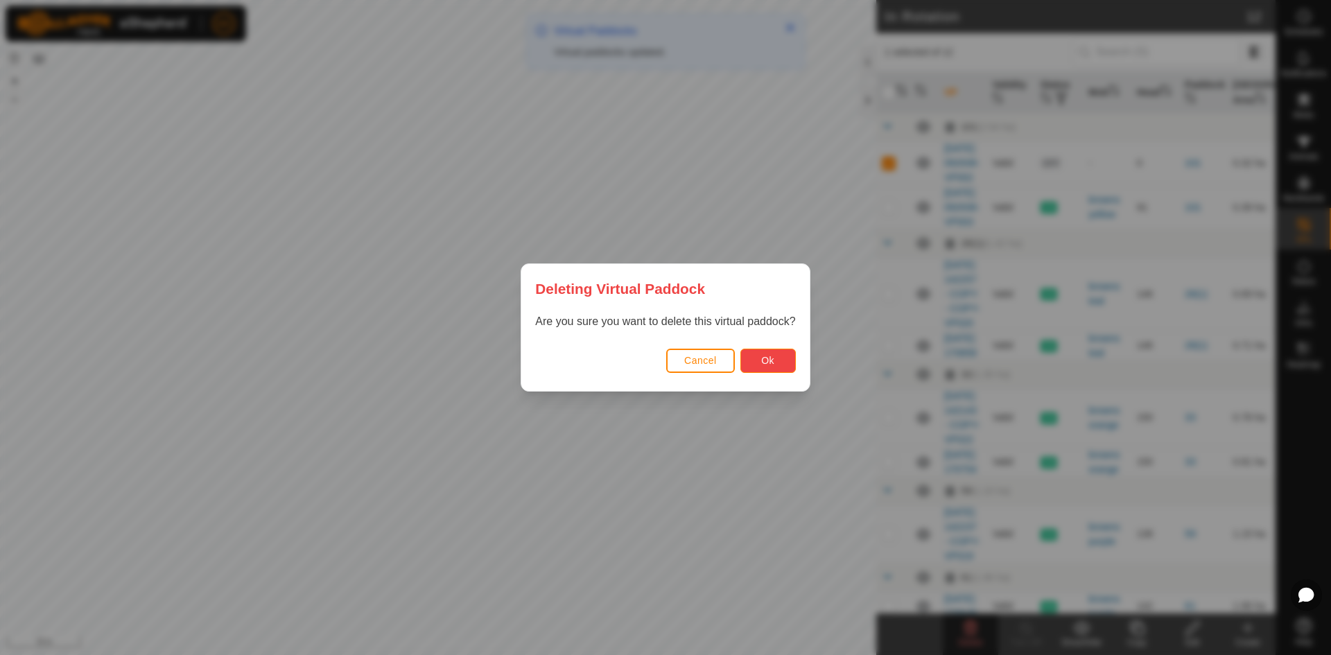
click at [760, 359] on button "Ok" at bounding box center [767, 361] width 55 height 24
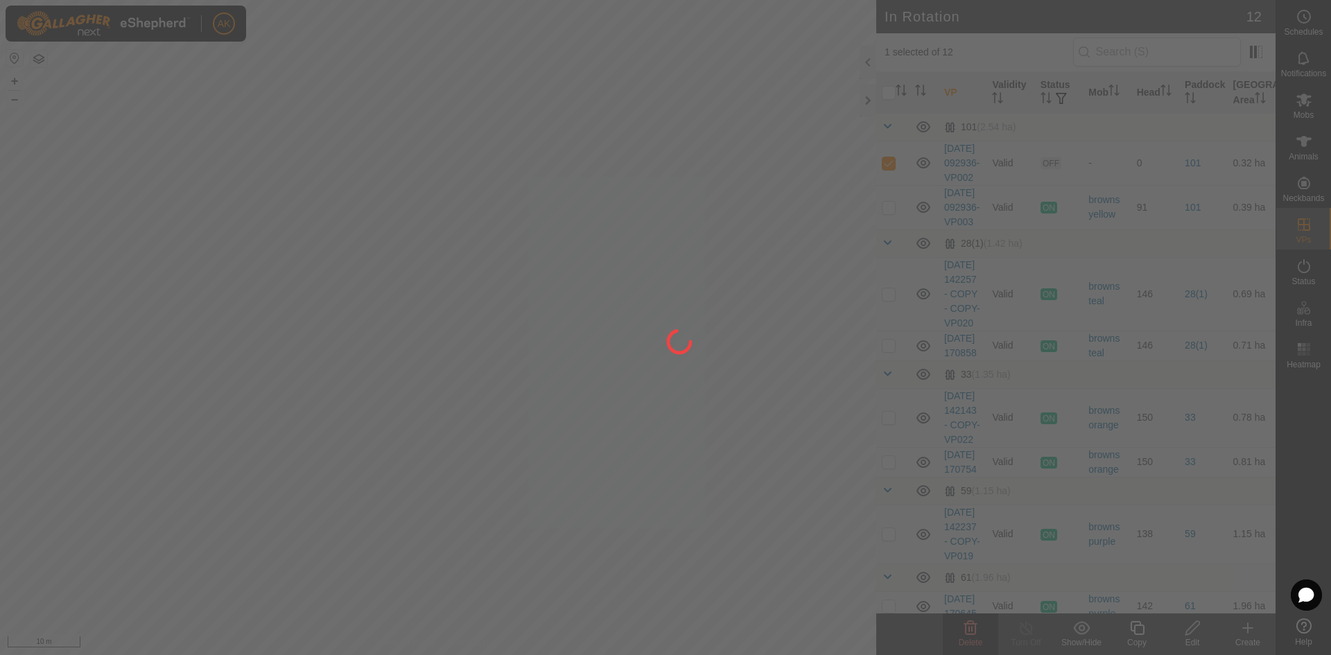
checkbox input "false"
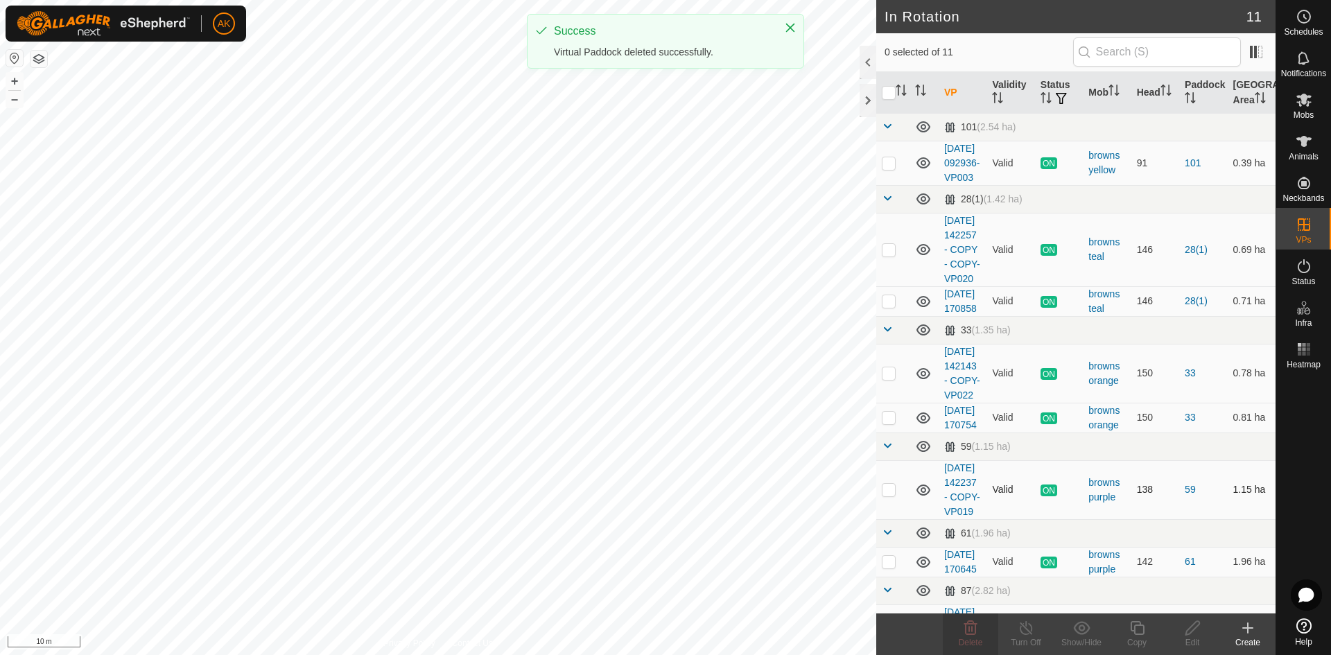
checkbox input "true"
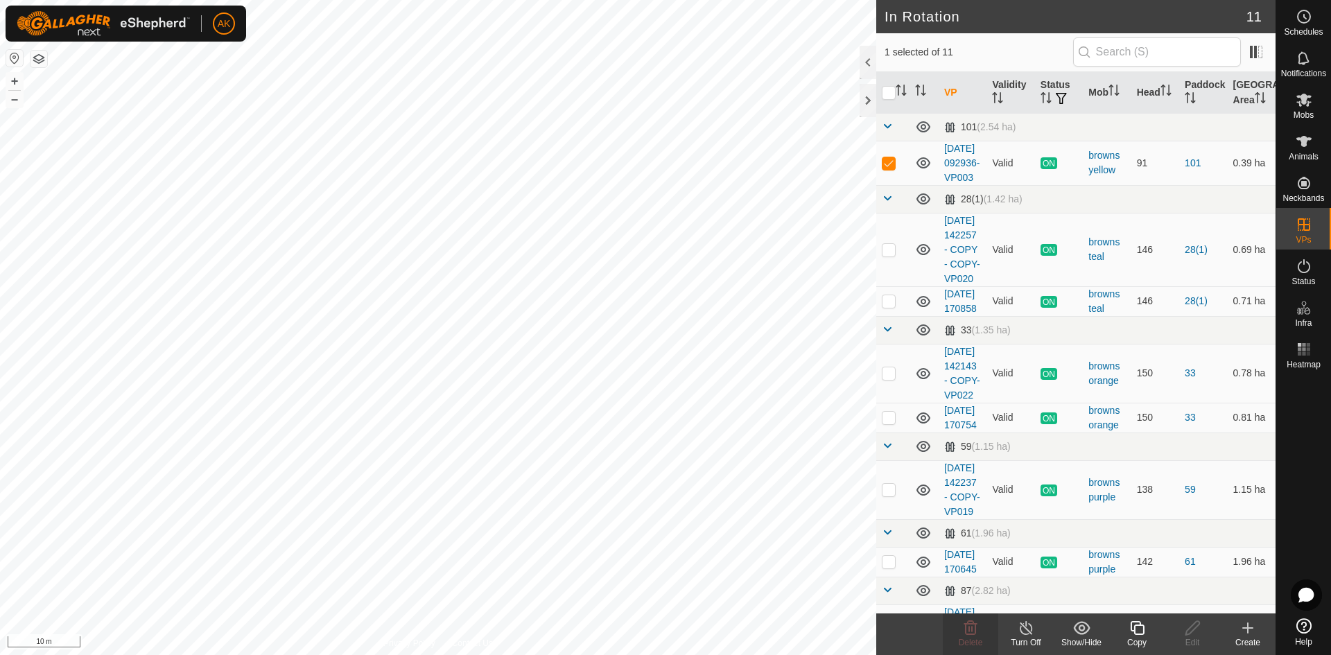
click at [1129, 627] on icon at bounding box center [1137, 628] width 17 height 17
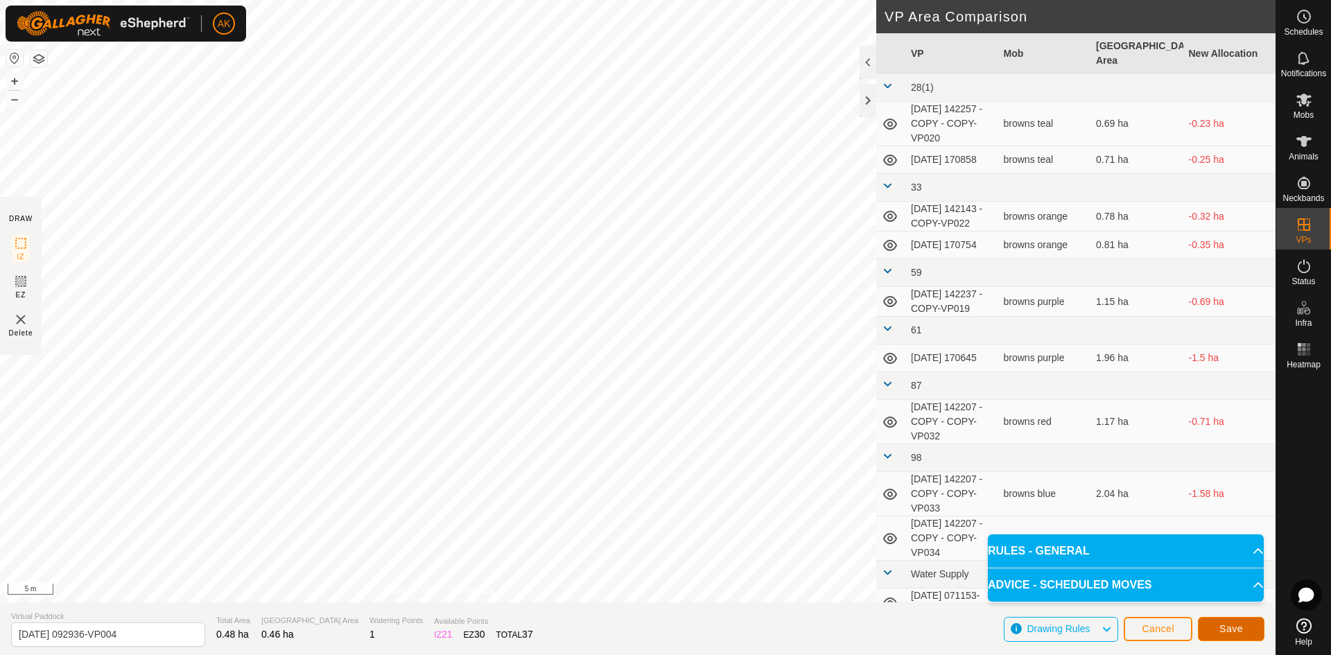
click at [1228, 632] on span "Save" at bounding box center [1231, 628] width 24 height 11
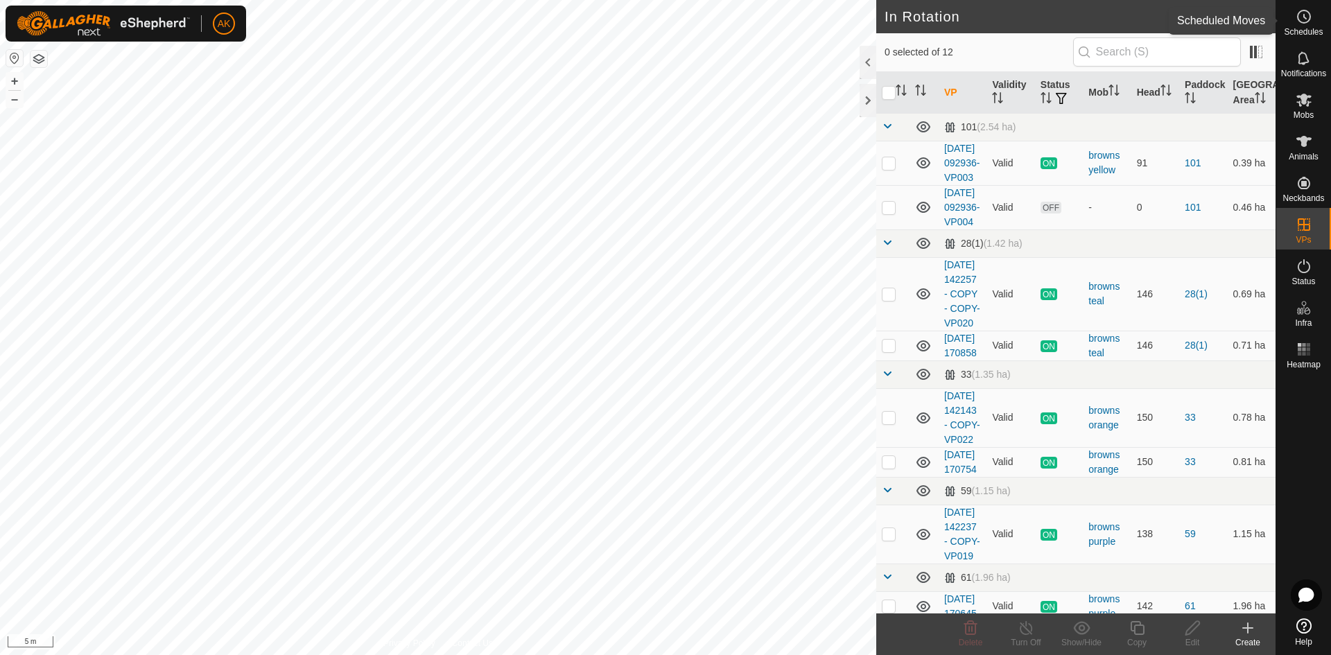
click at [1298, 18] on icon at bounding box center [1304, 16] width 17 height 17
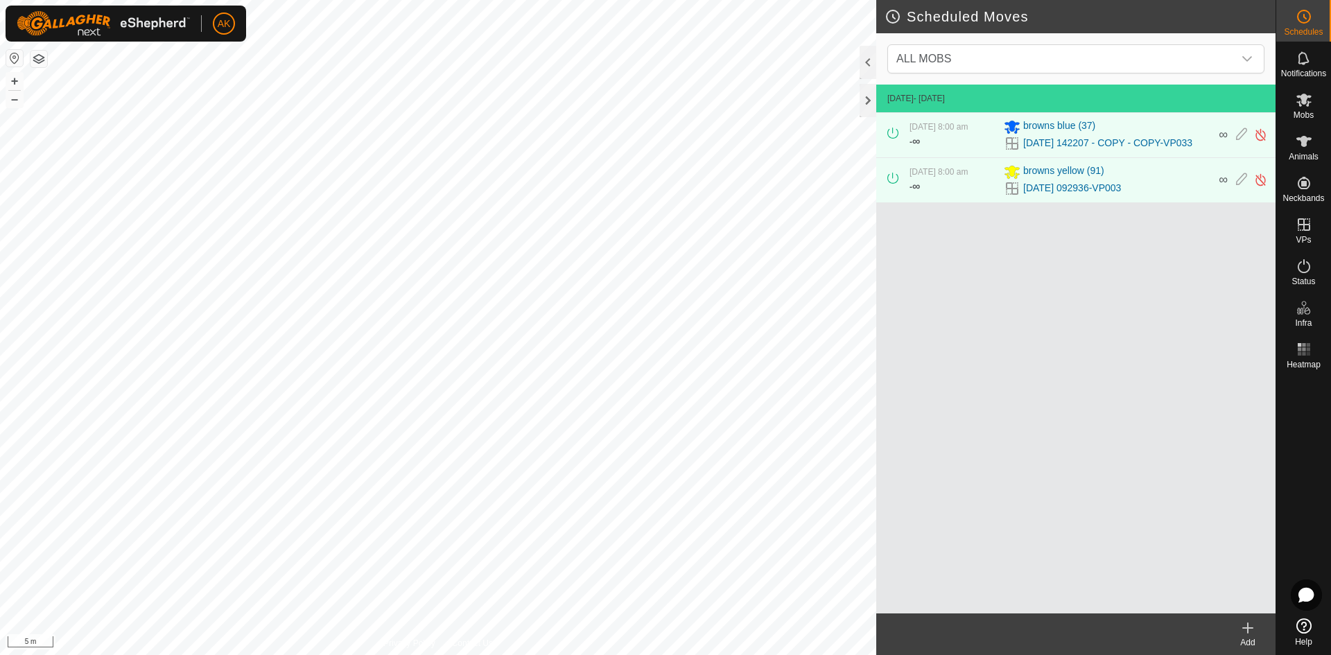
click at [1248, 633] on icon at bounding box center [1248, 628] width 0 height 10
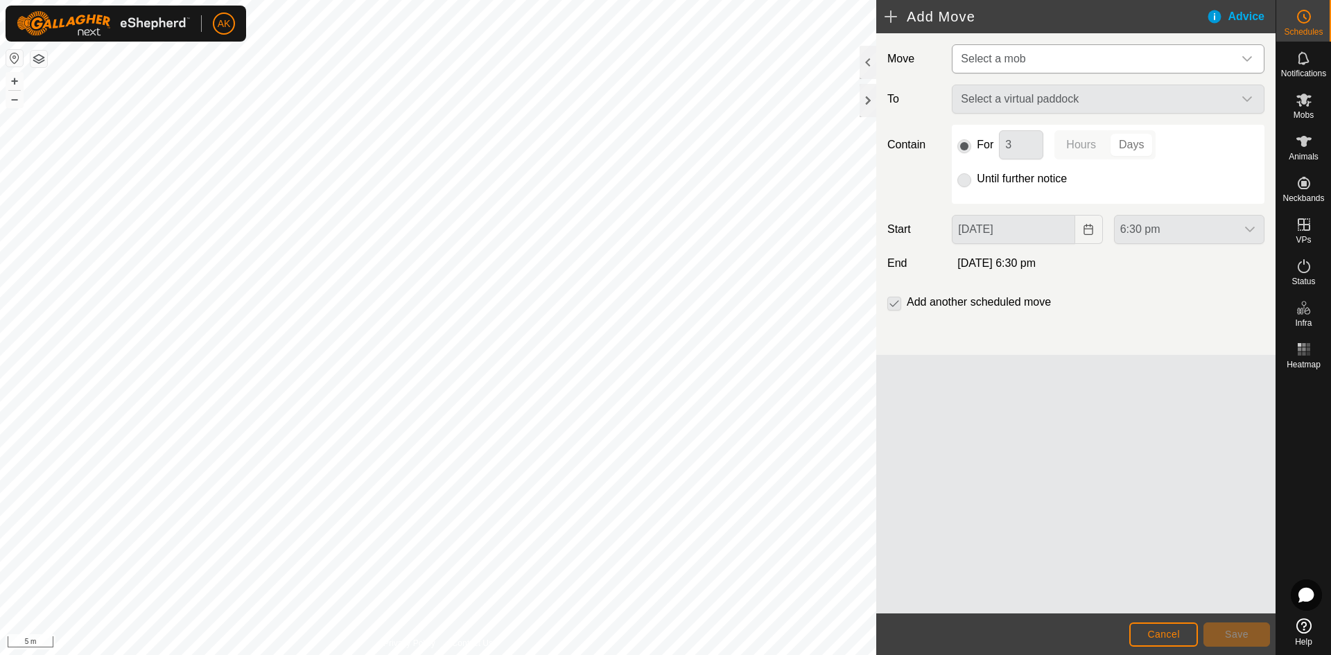
click at [993, 60] on span "Select a mob" at bounding box center [993, 59] width 64 height 12
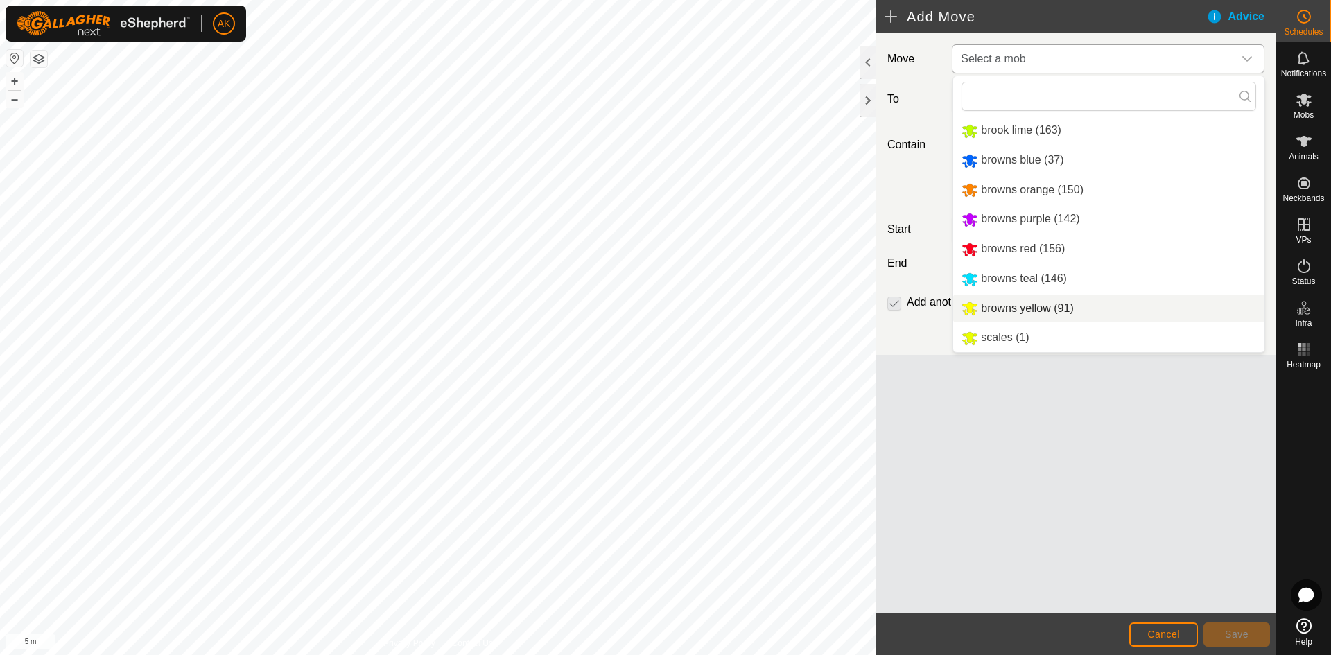
click at [1006, 306] on li "browns yellow (91)" at bounding box center [1108, 309] width 311 height 28
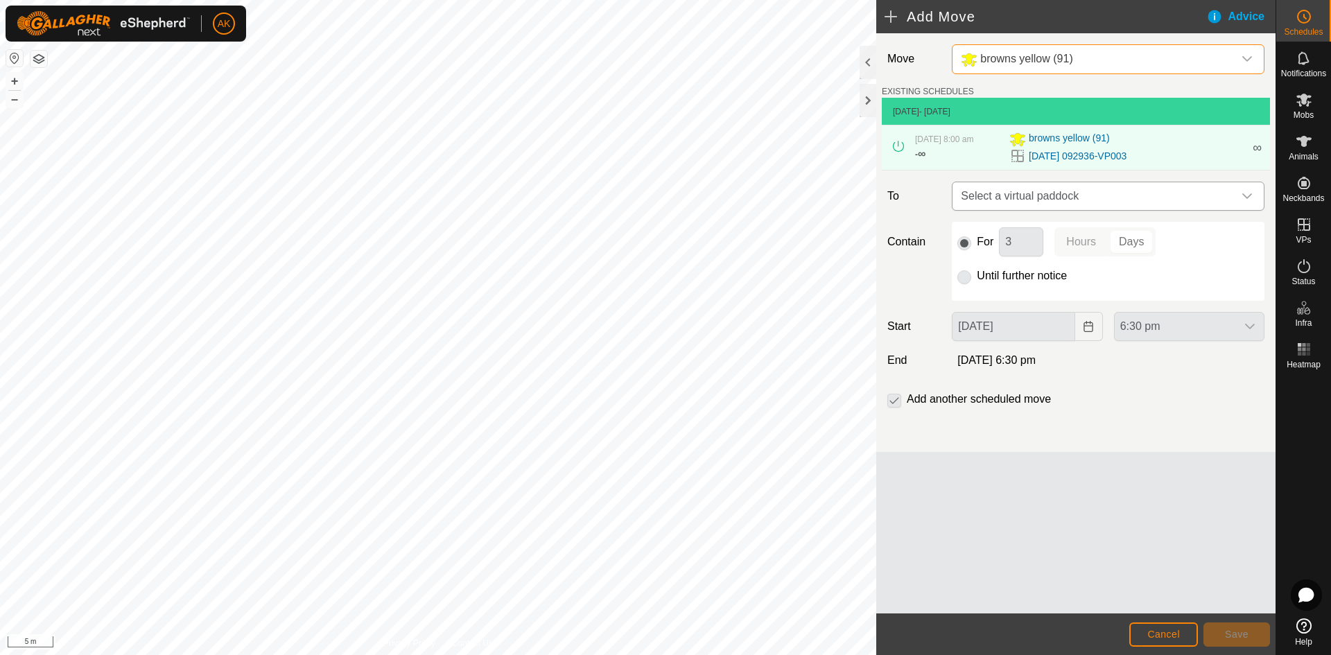
click at [1009, 194] on span "Select a virtual paddock" at bounding box center [1094, 196] width 278 height 28
click at [1001, 291] on li "[DATE] 092936-VP004 0.46 ha" at bounding box center [1108, 295] width 295 height 21
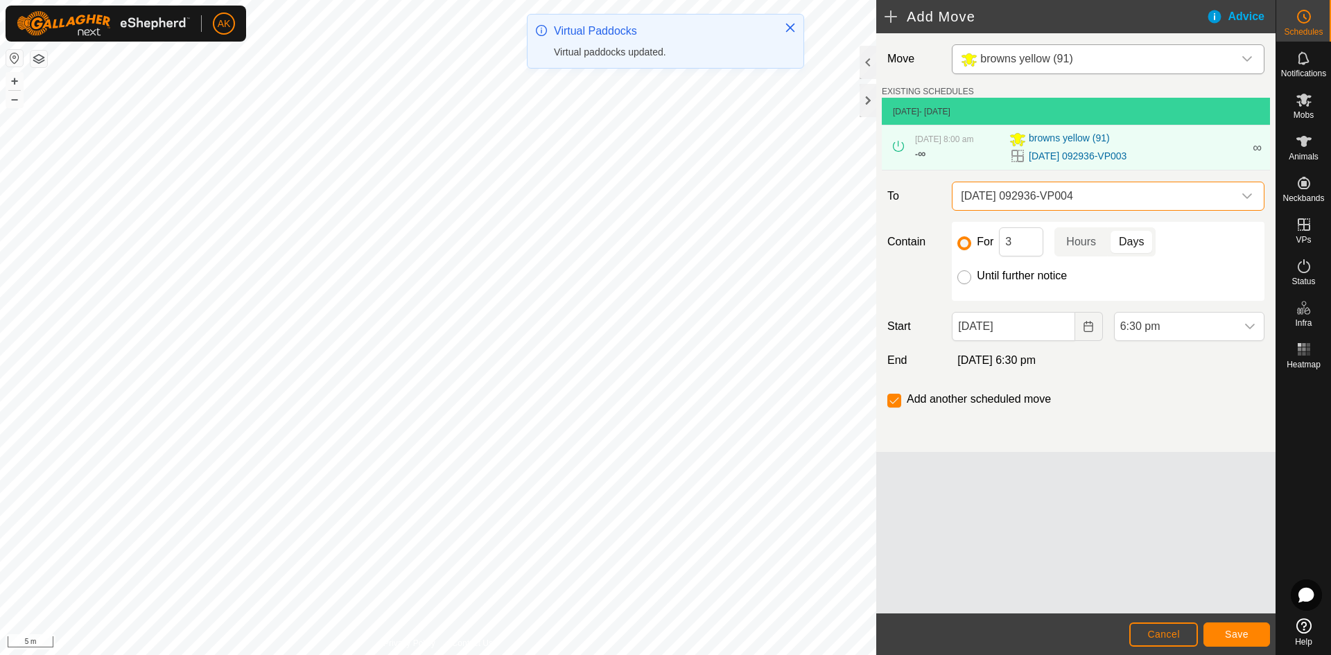
click at [961, 275] on input "Until further notice" at bounding box center [964, 277] width 14 height 14
radio input "true"
checkbox input "false"
click at [1083, 331] on icon "Choose Date" at bounding box center [1088, 326] width 11 height 11
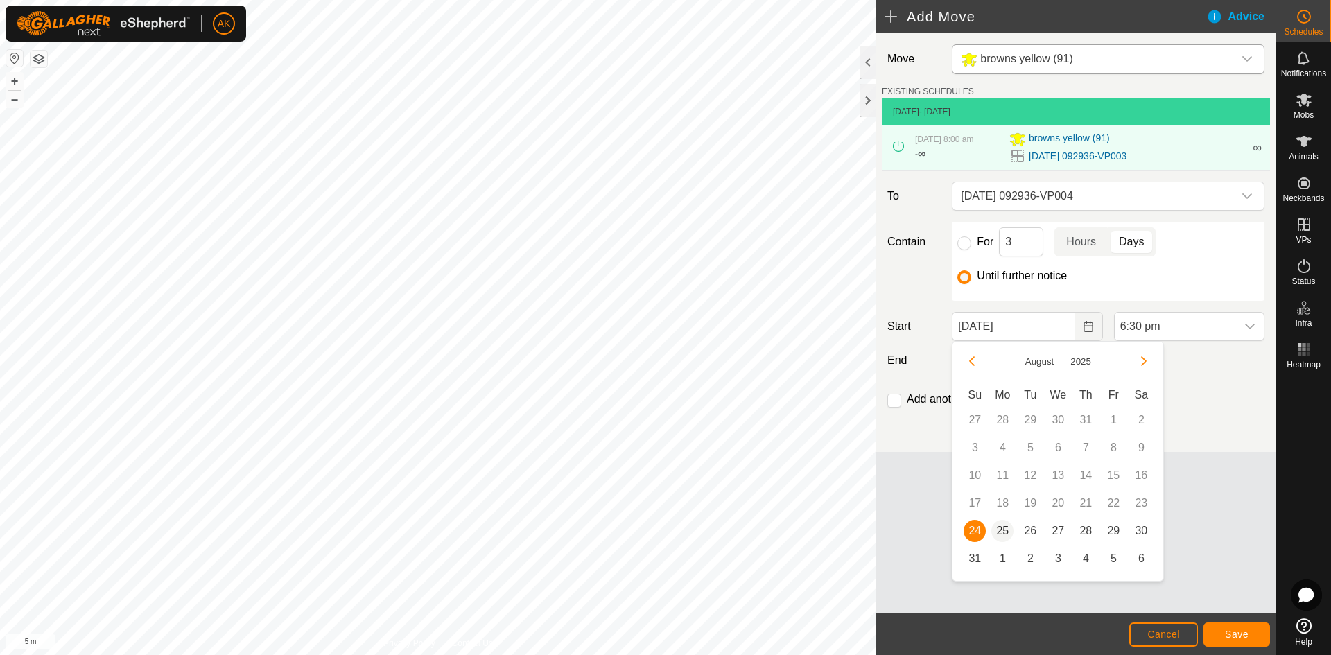
click at [1002, 532] on span "25" at bounding box center [1002, 531] width 22 height 22
type input "[DATE]"
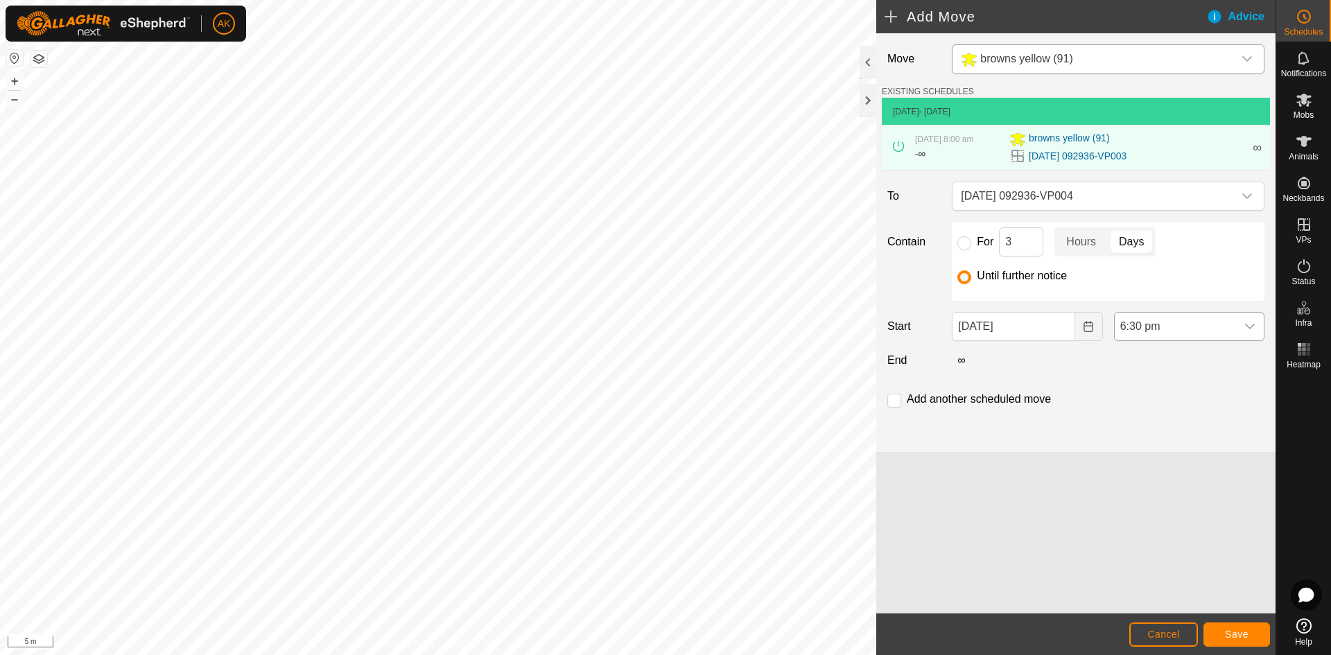
click at [1155, 324] on span "6:30 pm" at bounding box center [1175, 327] width 121 height 28
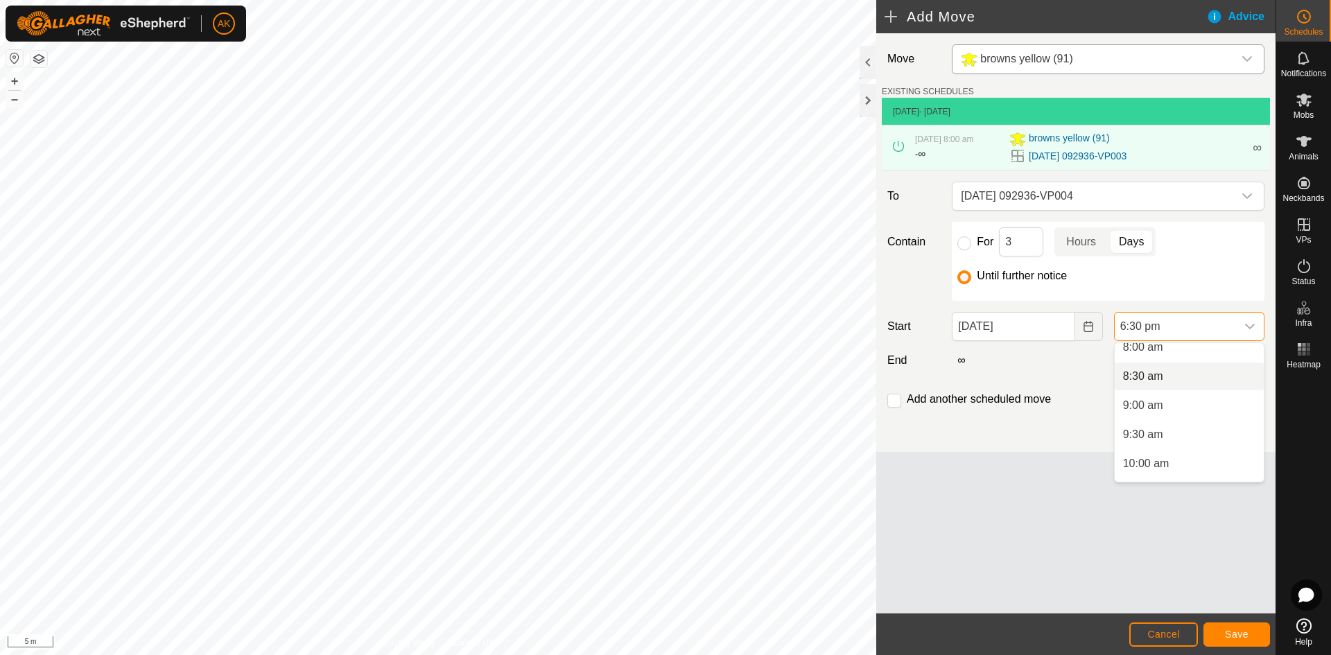
scroll to position [466, 0]
click at [1156, 360] on li "8:00 am" at bounding box center [1189, 357] width 149 height 28
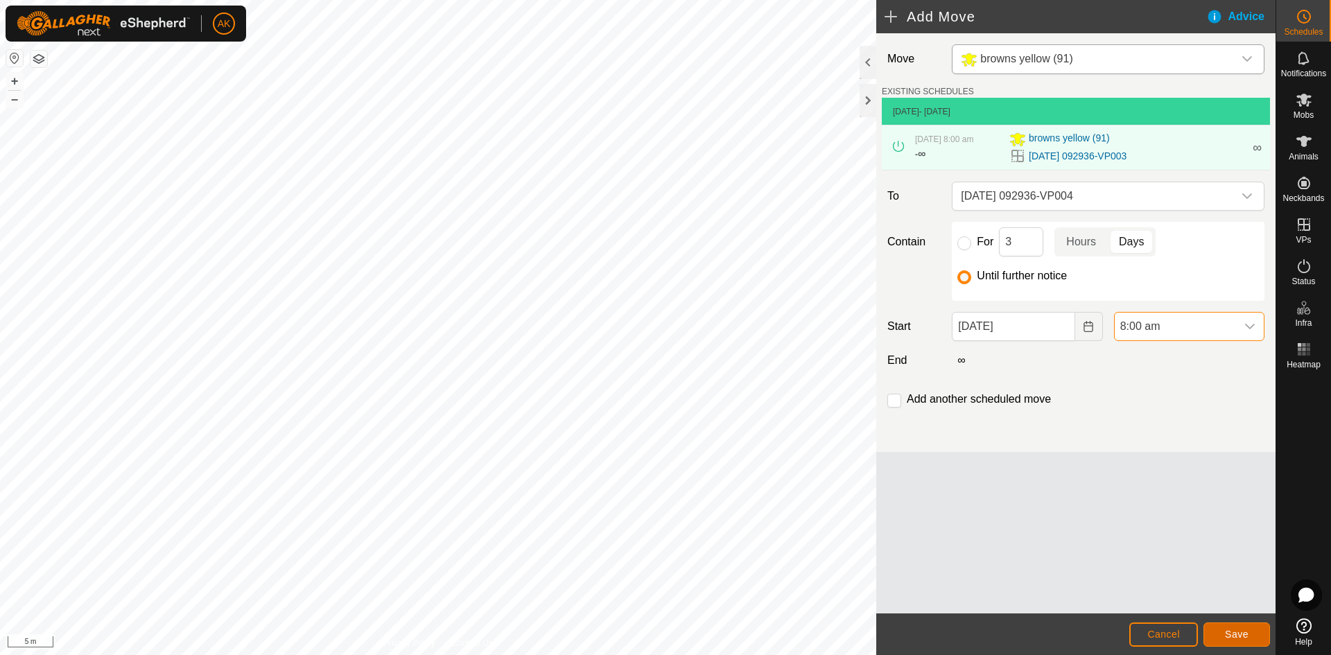
click at [1227, 635] on span "Save" at bounding box center [1237, 634] width 24 height 11
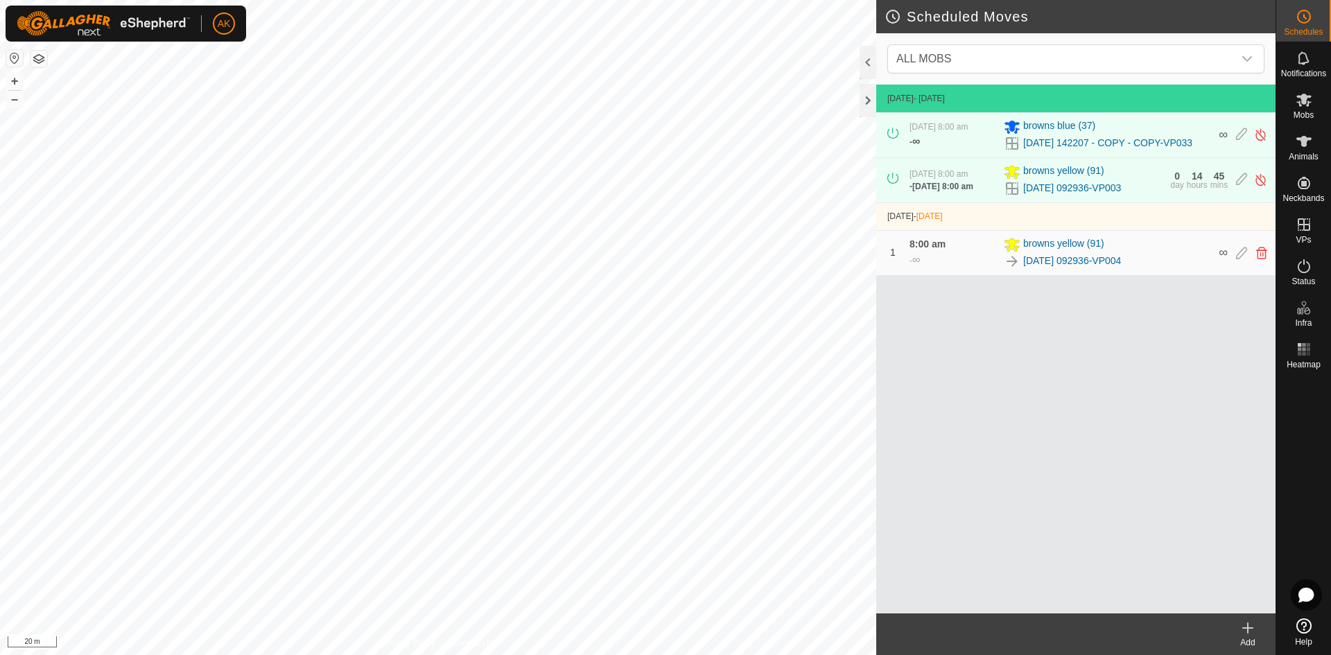
click at [1250, 630] on icon at bounding box center [1247, 628] width 17 height 17
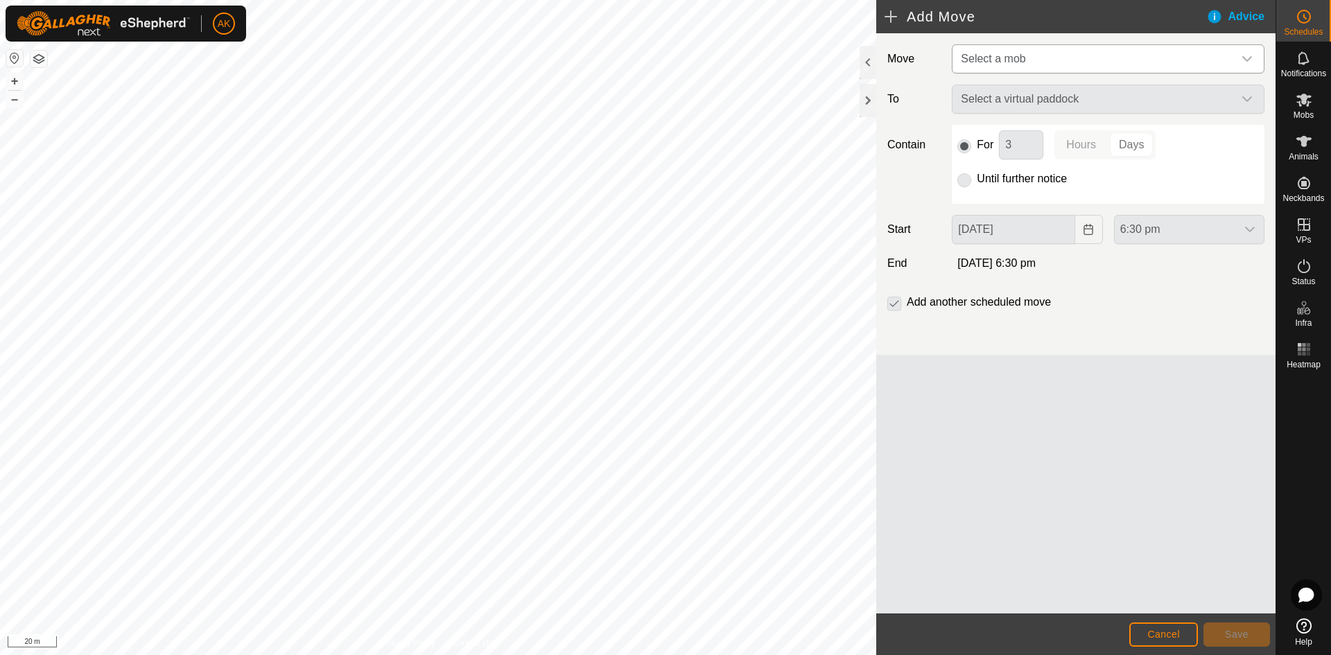
click at [1063, 64] on span "Select a mob" at bounding box center [1094, 59] width 278 height 28
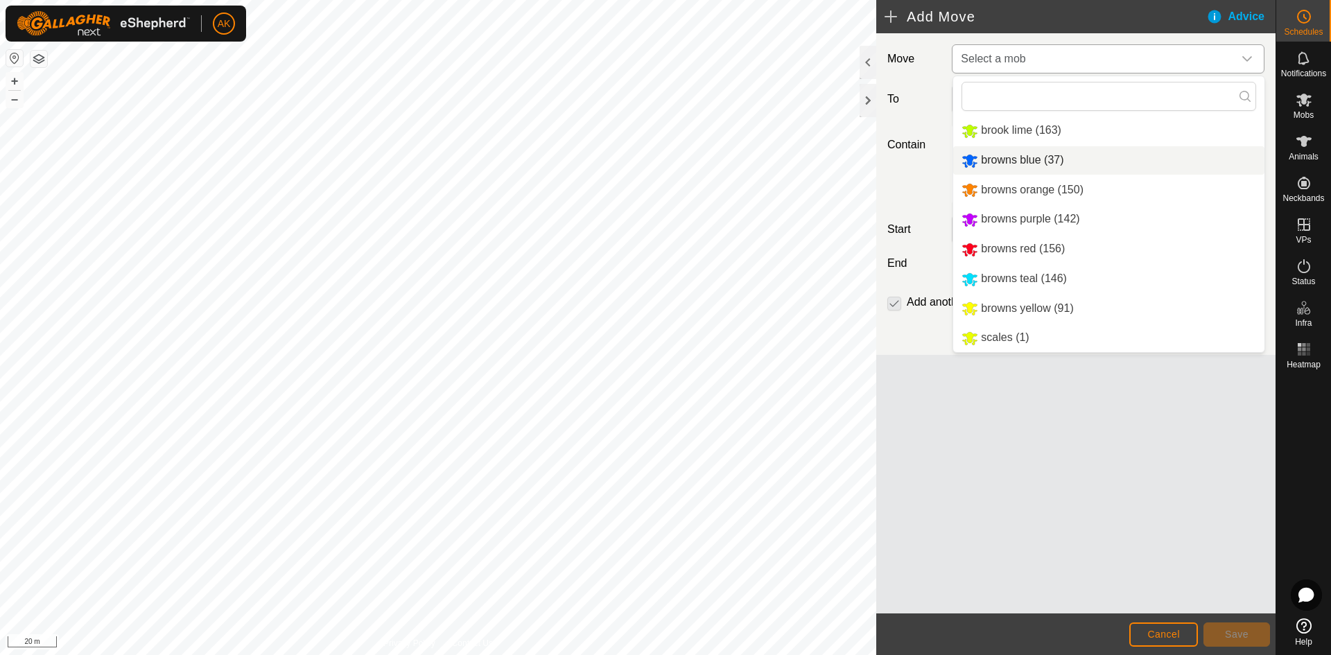
click at [1004, 159] on li "browns blue (37)" at bounding box center [1108, 160] width 311 height 28
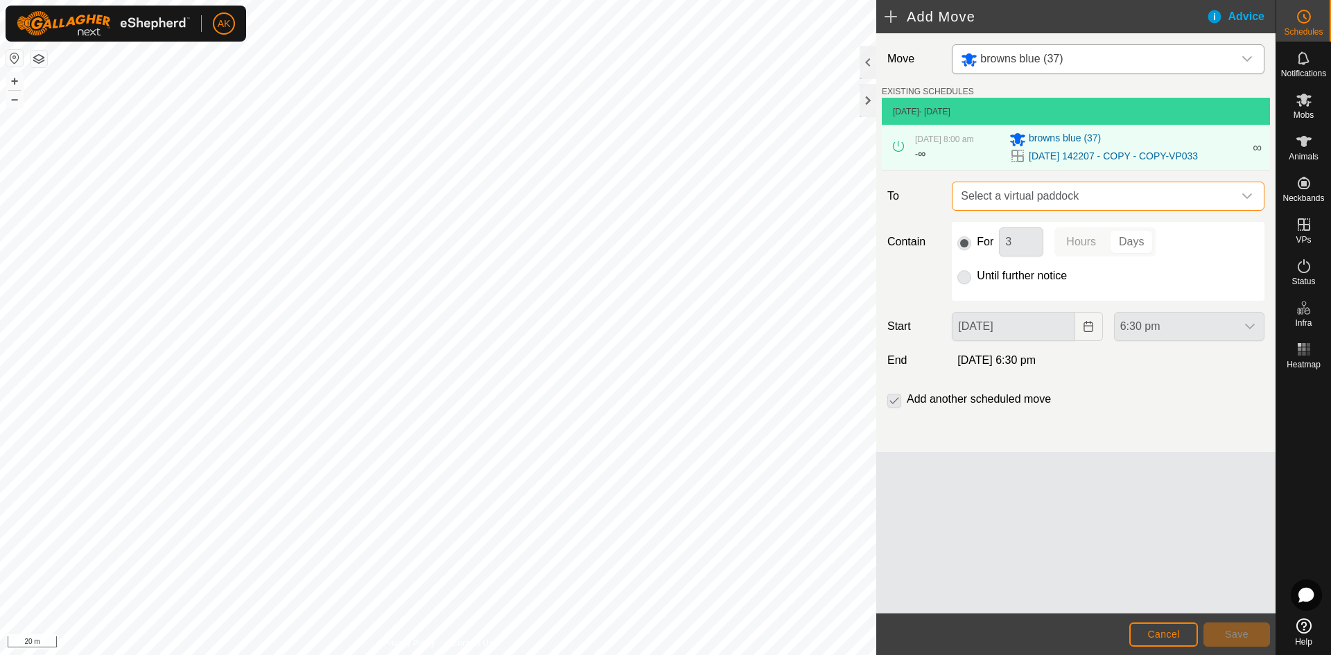
click at [995, 198] on span "Select a virtual paddock" at bounding box center [1094, 196] width 278 height 28
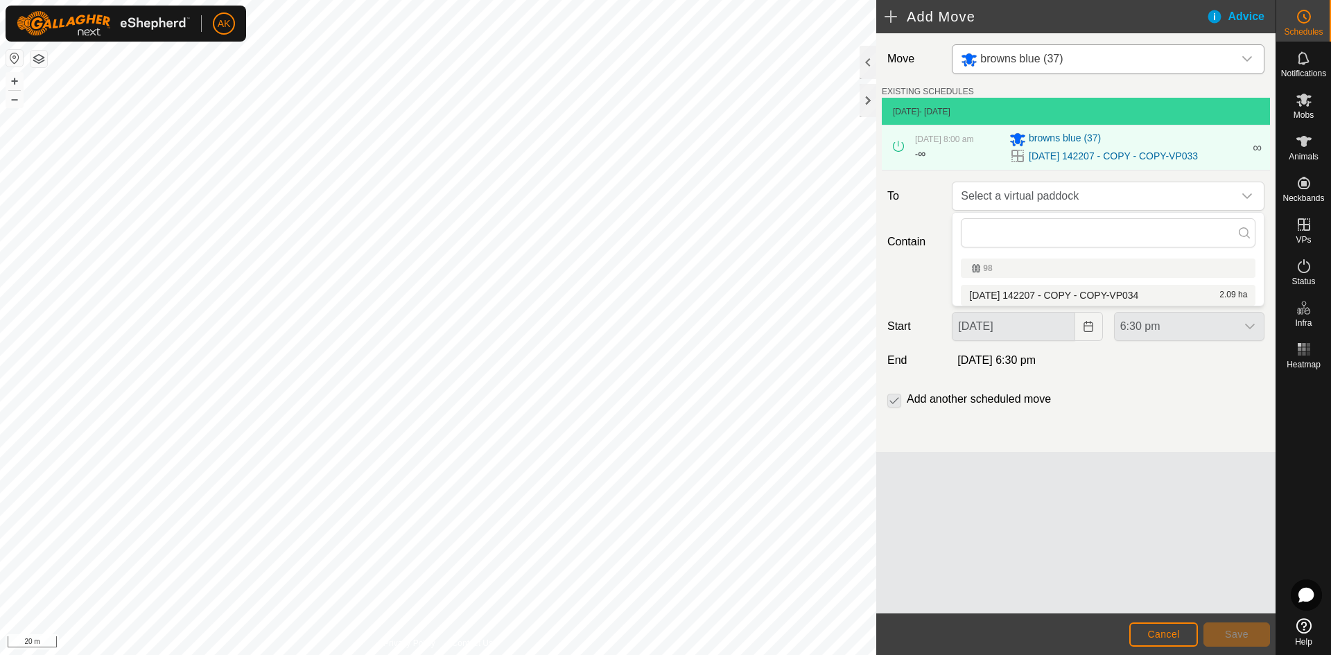
click at [1018, 292] on li "[DATE] 142207 - COPY - COPY-VP034 2.09 ha" at bounding box center [1108, 295] width 295 height 21
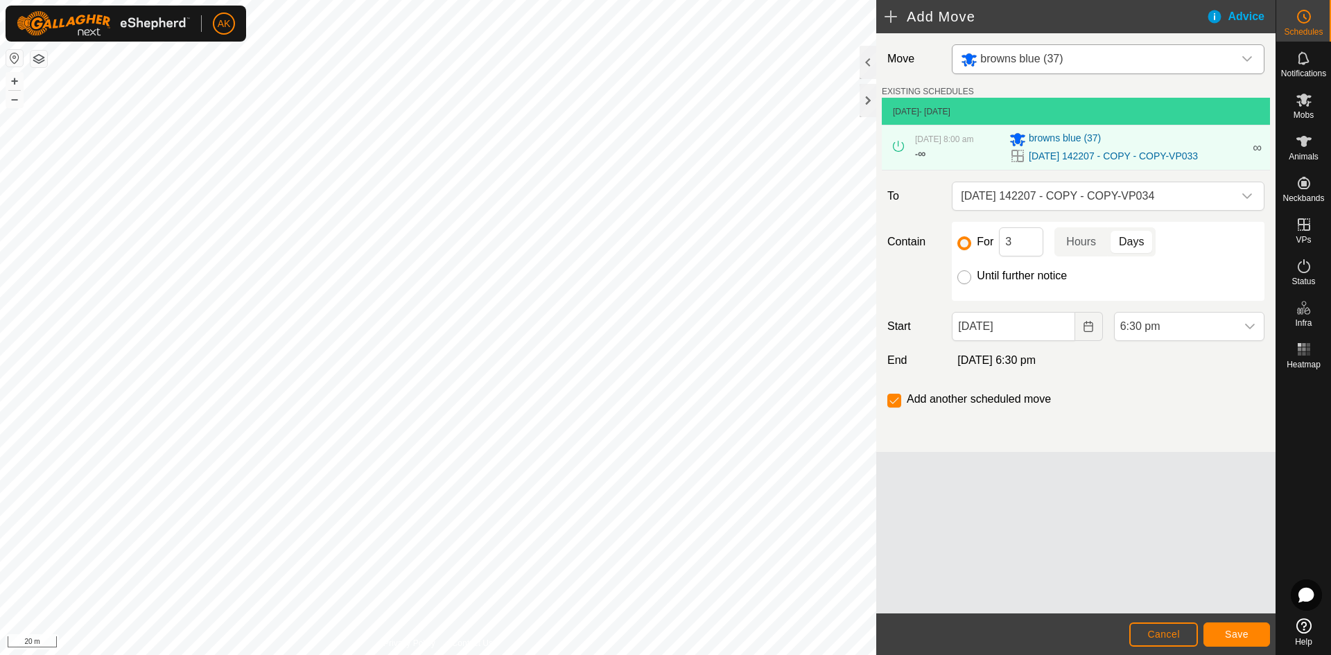
click at [962, 277] on input "Until further notice" at bounding box center [964, 277] width 14 height 14
radio input "true"
checkbox input "false"
click at [1086, 326] on icon "Choose Date" at bounding box center [1087, 326] width 9 height 11
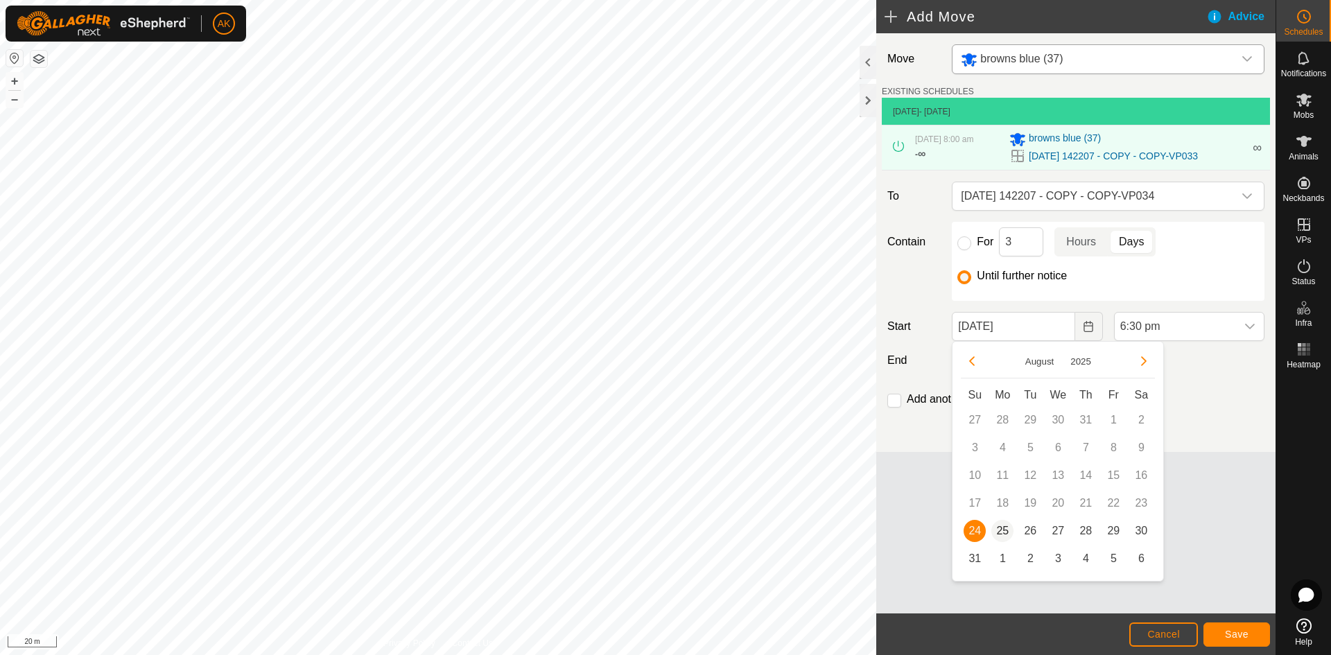
click at [1007, 528] on span "25" at bounding box center [1002, 531] width 22 height 22
type input "[DATE]"
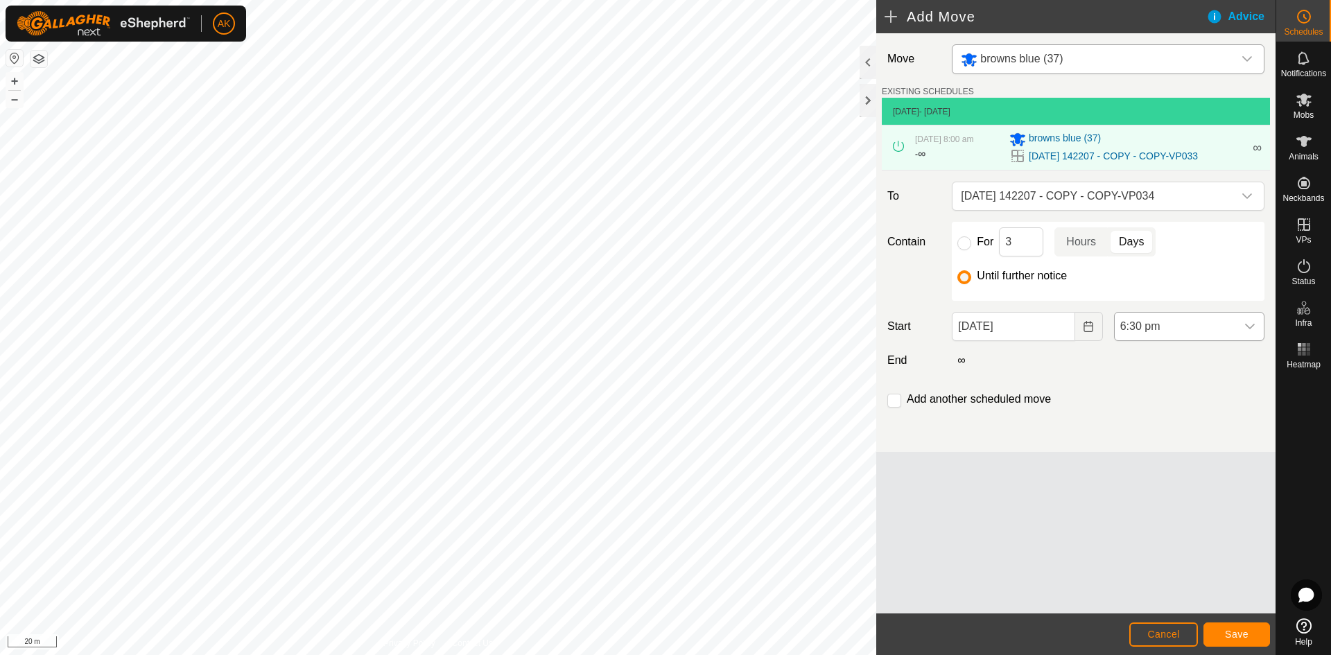
click at [1179, 324] on span "6:30 pm" at bounding box center [1175, 327] width 121 height 28
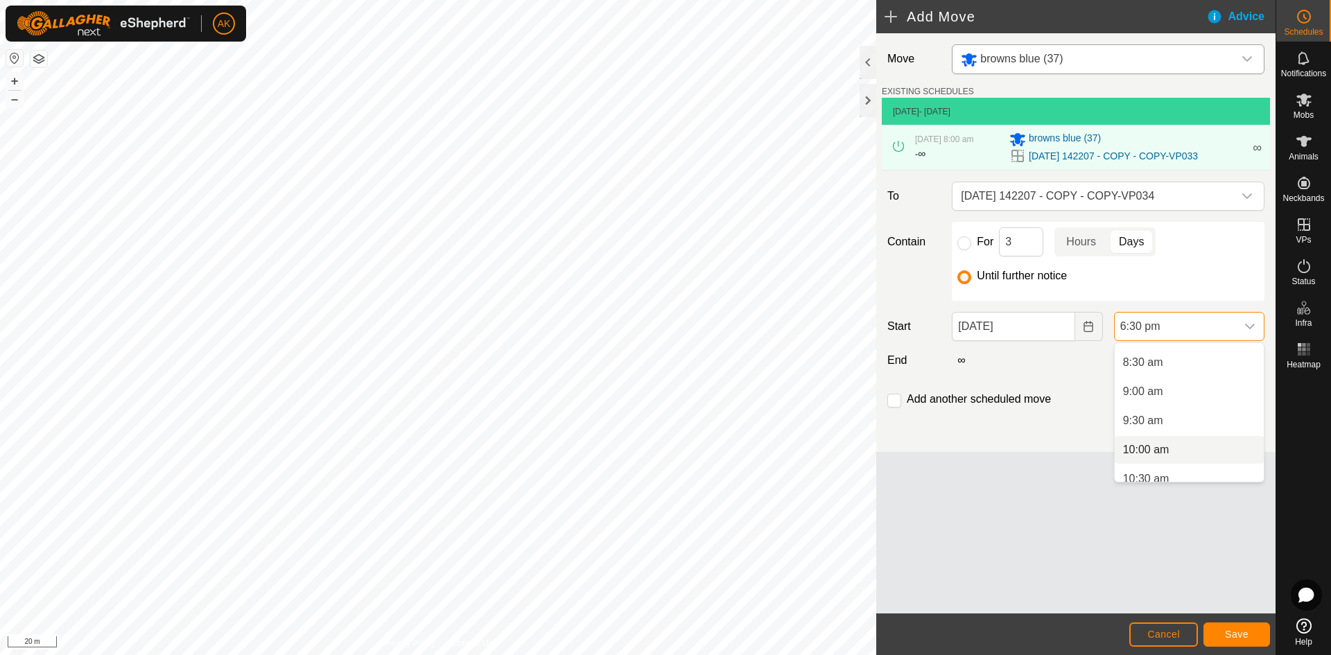
scroll to position [406, 0]
click at [1155, 419] on li "8:00 am" at bounding box center [1189, 417] width 149 height 28
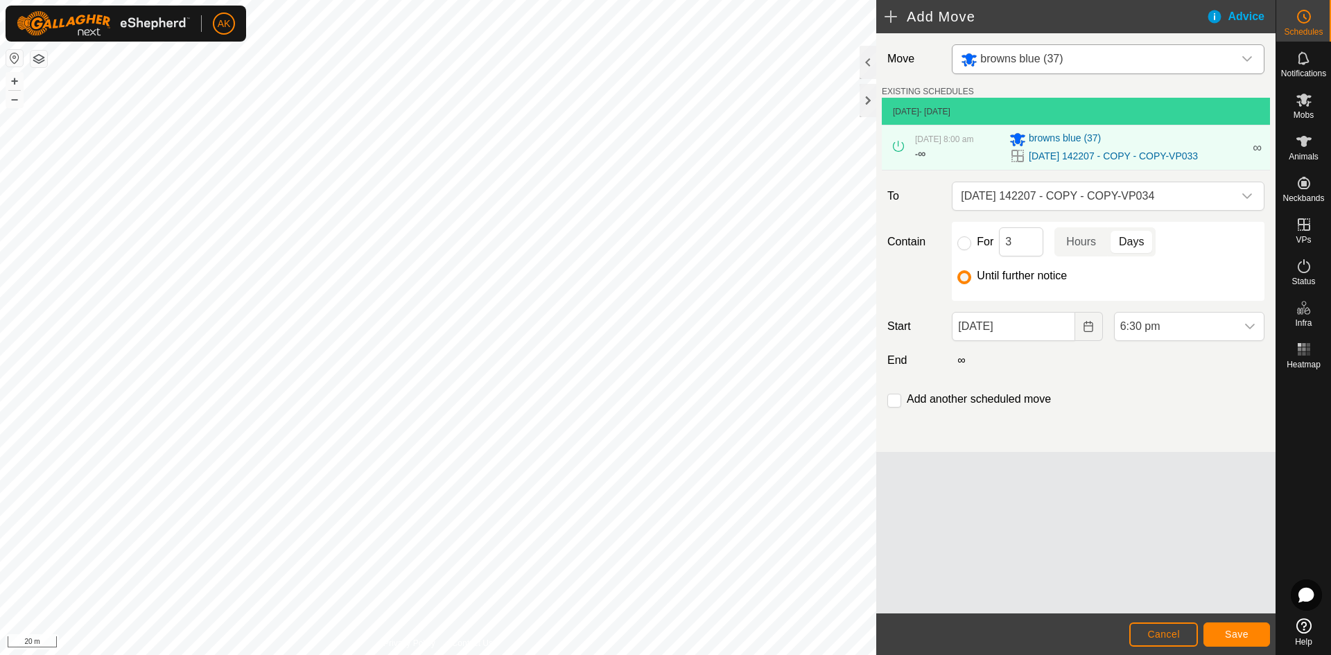
scroll to position [966, 0]
click at [1224, 630] on button "Save" at bounding box center [1236, 635] width 67 height 24
